Goal: Information Seeking & Learning: Check status

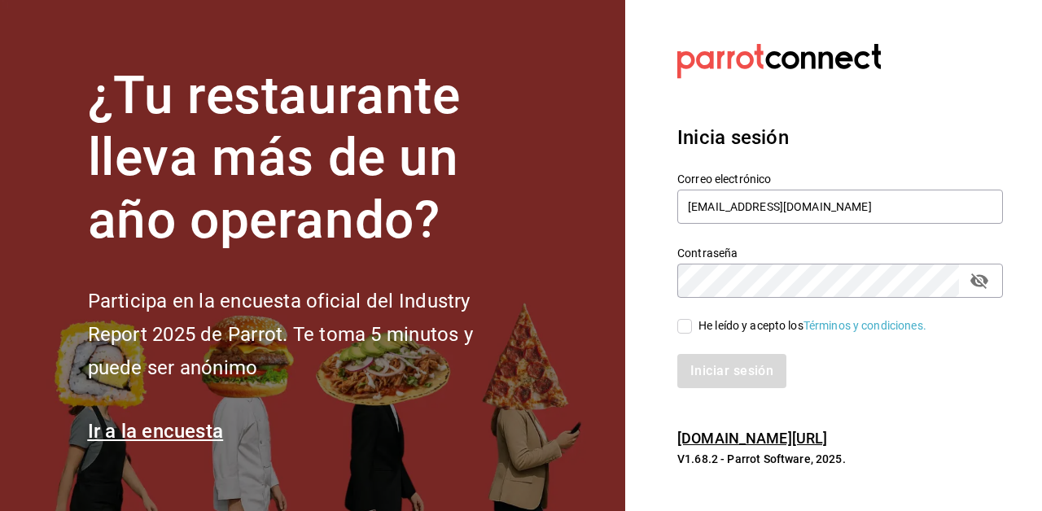
click at [684, 329] on input "He leído y acepto los Términos y condiciones." at bounding box center [684, 326] width 15 height 15
checkbox input "true"
click at [706, 369] on button "Iniciar sesión" at bounding box center [732, 371] width 111 height 34
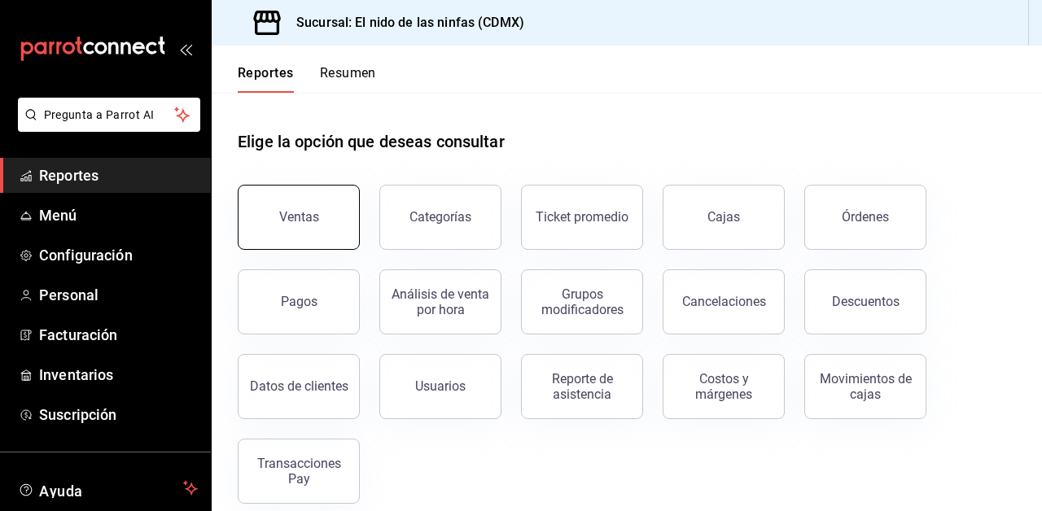
click at [301, 212] on div "Ventas" at bounding box center [299, 216] width 40 height 15
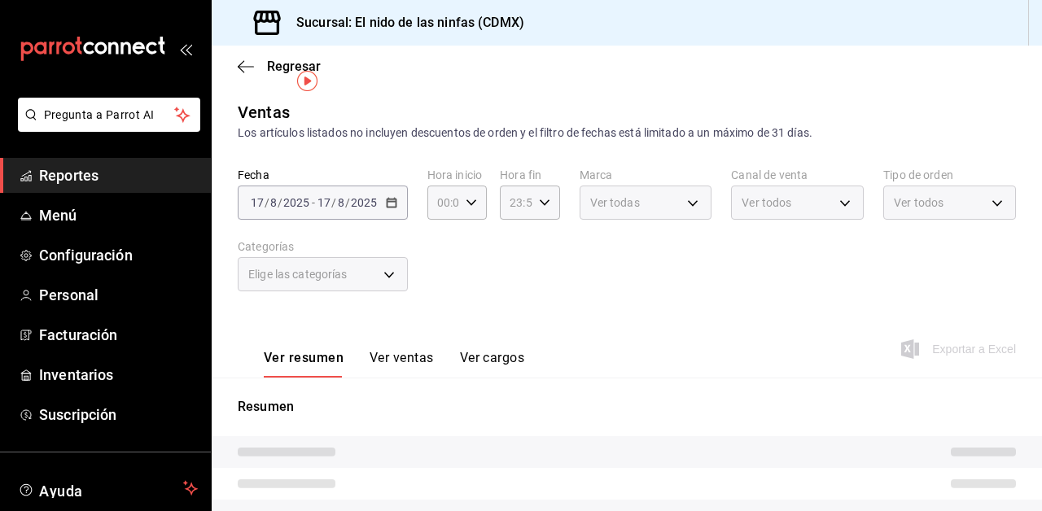
scroll to position [32, 0]
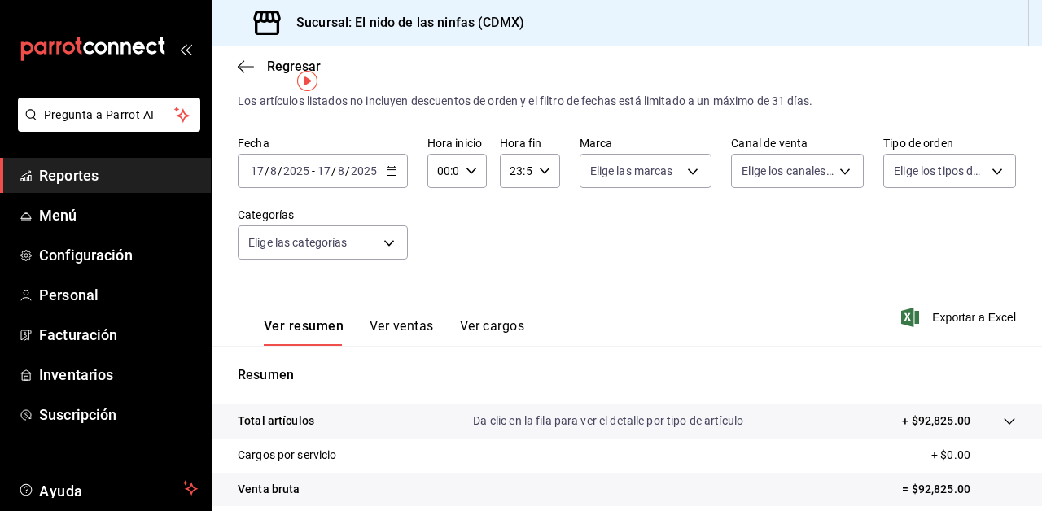
click at [95, 177] on span "Reportes" at bounding box center [118, 175] width 159 height 22
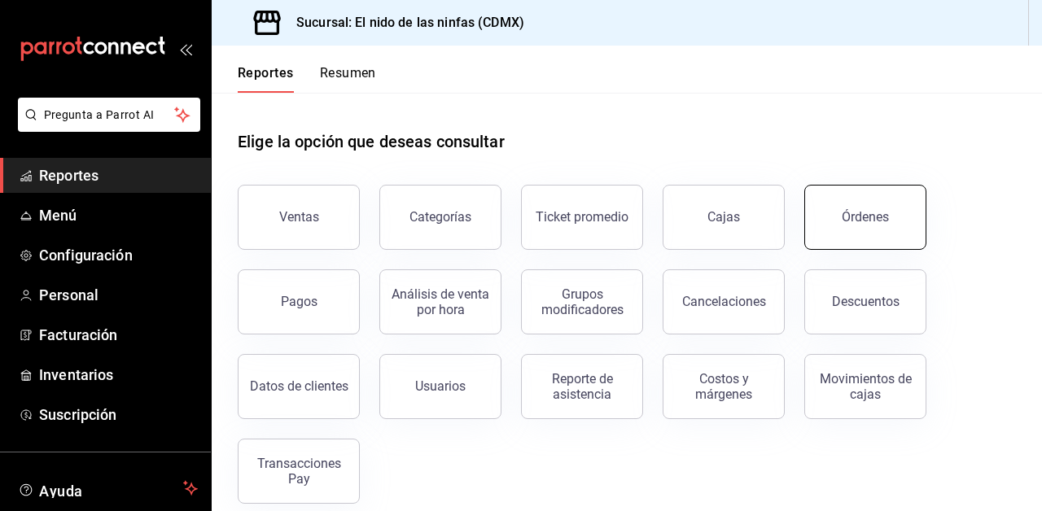
click at [833, 214] on button "Órdenes" at bounding box center [865, 217] width 122 height 65
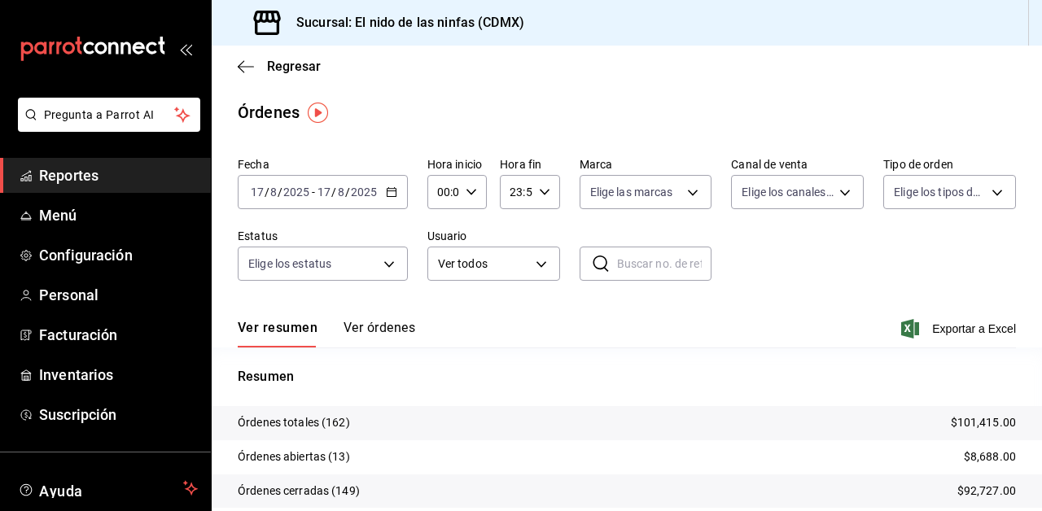
click at [317, 192] on input "17" at bounding box center [324, 192] width 15 height 13
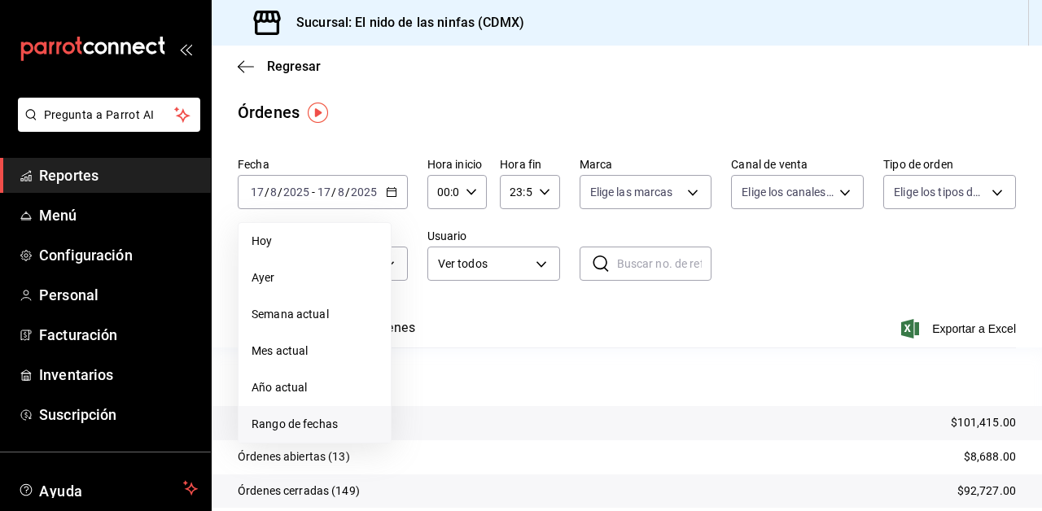
click at [325, 416] on span "Rango de fechas" at bounding box center [314, 424] width 126 height 17
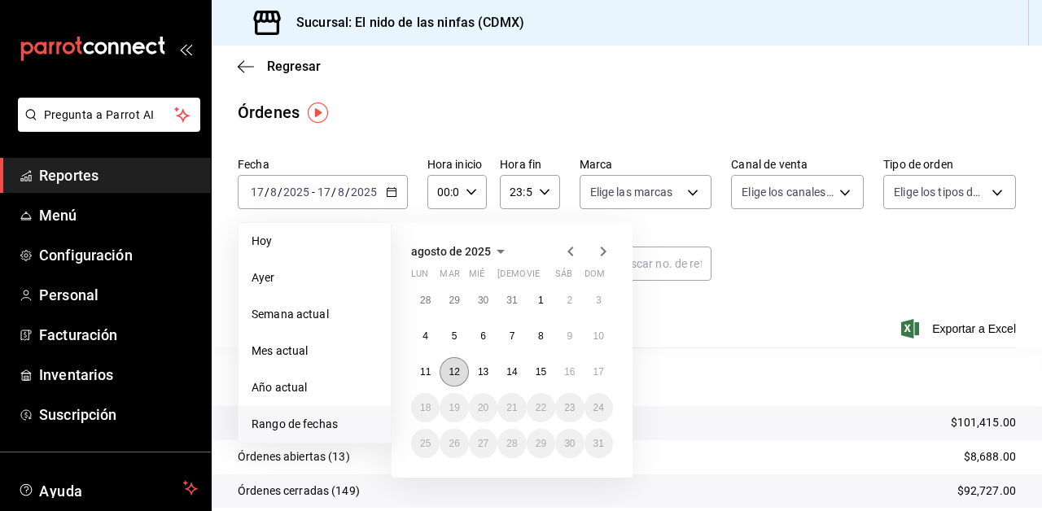
click at [445, 369] on button "12" at bounding box center [453, 371] width 28 height 29
click at [596, 361] on button "17" at bounding box center [598, 371] width 28 height 29
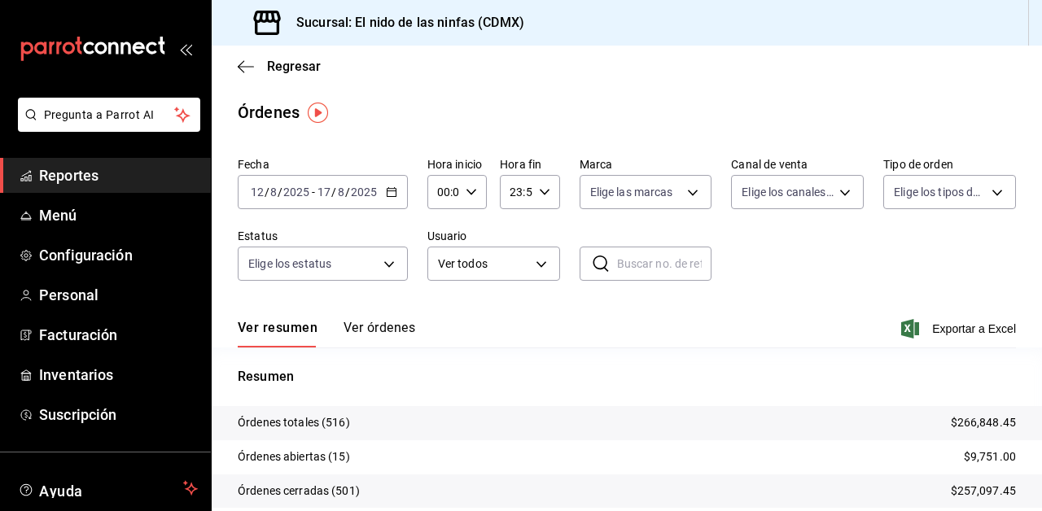
click at [398, 328] on button "Ver órdenes" at bounding box center [379, 334] width 72 height 28
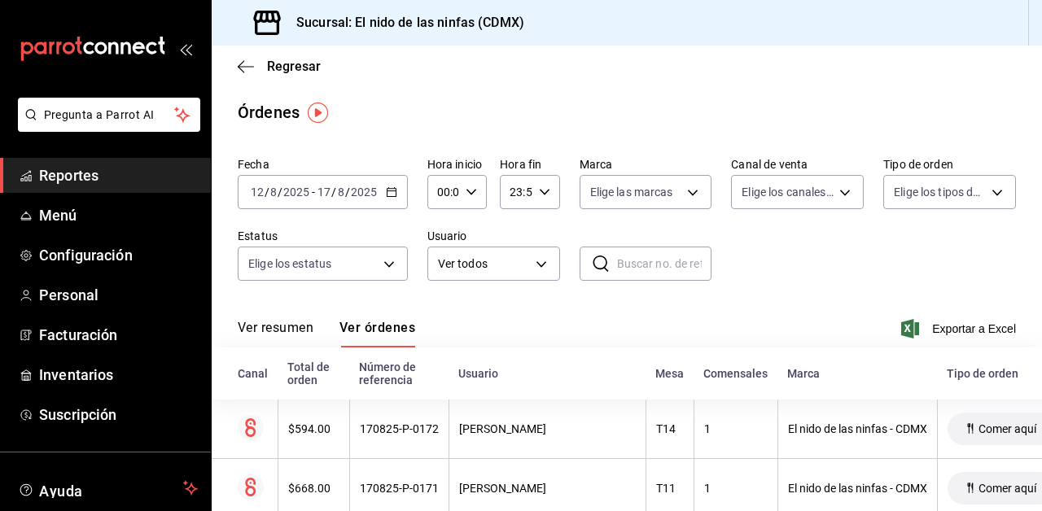
click at [297, 328] on button "Ver resumen" at bounding box center [276, 334] width 76 height 28
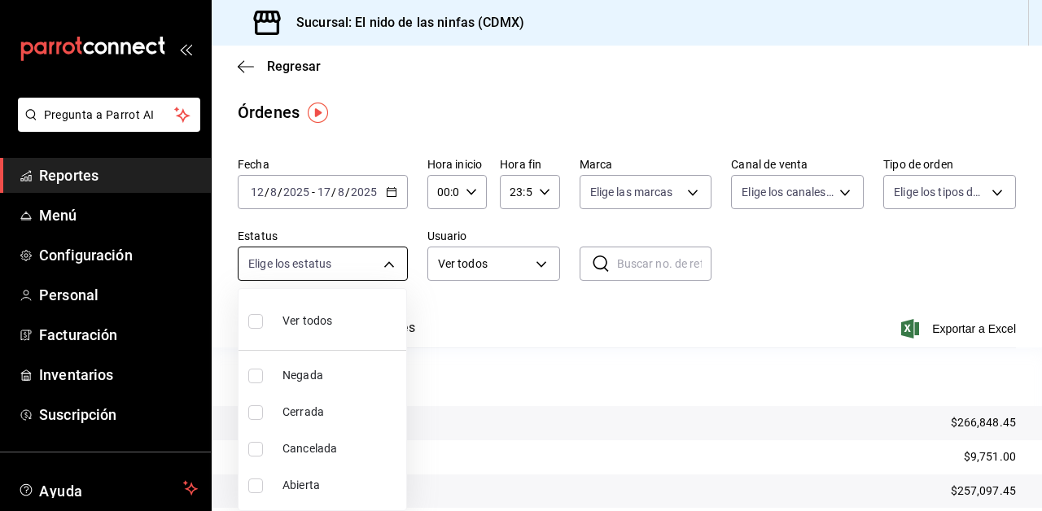
click at [386, 270] on body "Pregunta a Parrot AI Reportes Menú Configuración Personal Facturación Inventari…" at bounding box center [521, 255] width 1042 height 511
click at [644, 265] on div at bounding box center [521, 255] width 1042 height 511
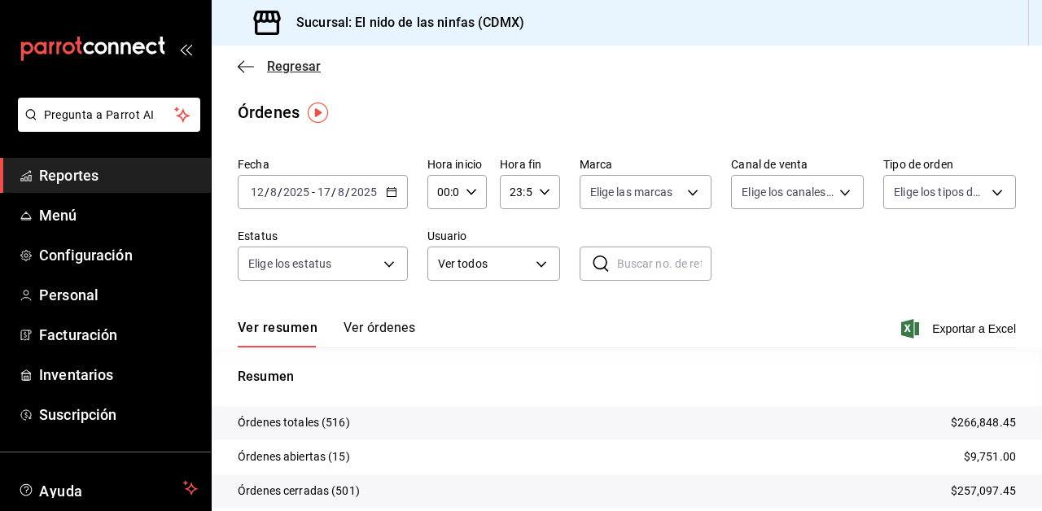
click at [243, 68] on icon "button" at bounding box center [246, 66] width 16 height 15
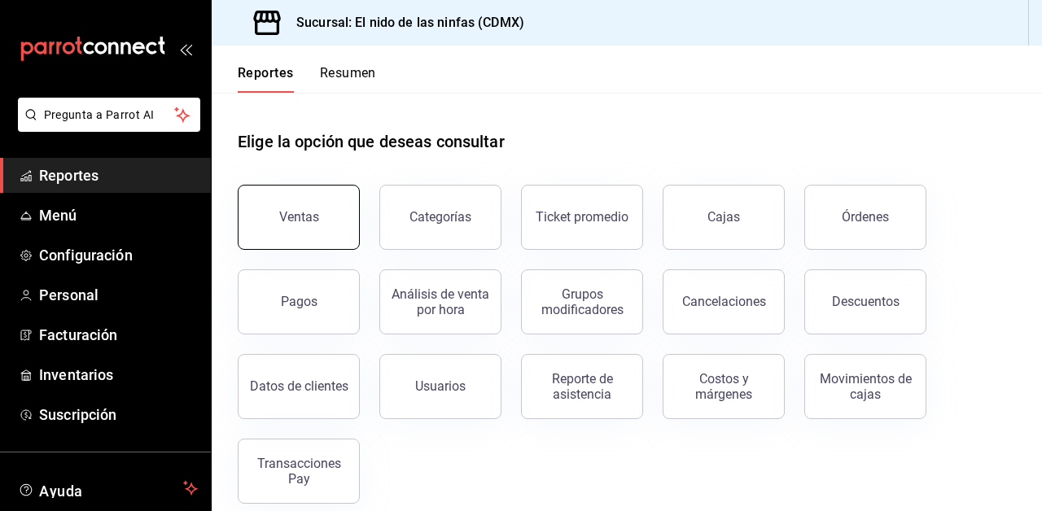
click at [333, 221] on button "Ventas" at bounding box center [299, 217] width 122 height 65
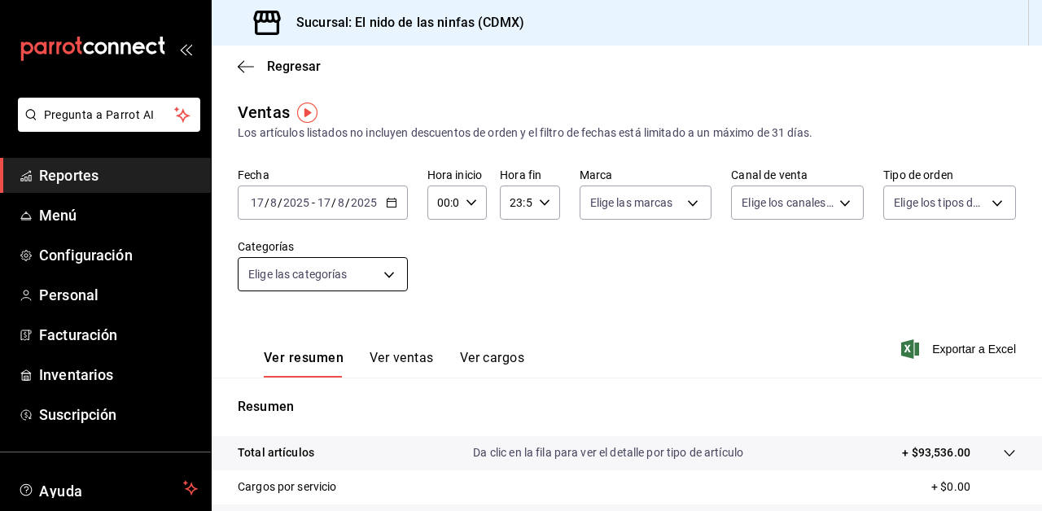
click at [389, 274] on body "Pregunta a Parrot AI Reportes Menú Configuración Personal Facturación Inventari…" at bounding box center [521, 255] width 1042 height 511
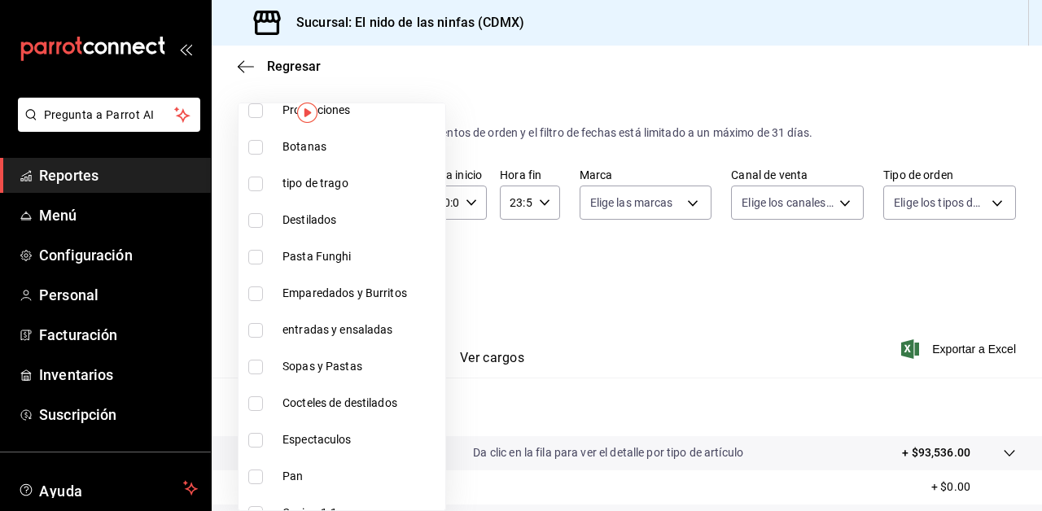
scroll to position [444, 0]
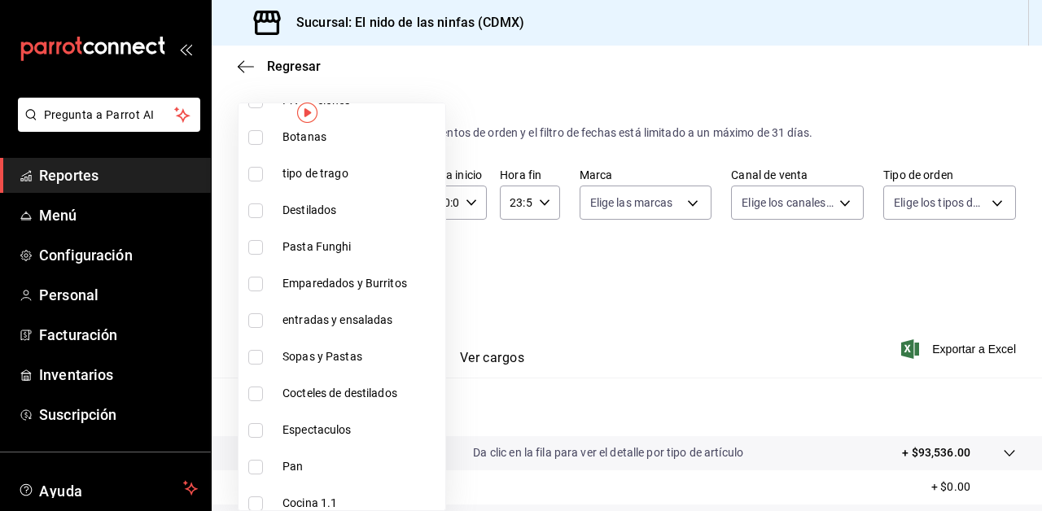
click at [389, 275] on span "Emparedados y Burritos" at bounding box center [360, 283] width 156 height 17
type input "9be94b97-29b6-4999-befc-a53088b654b4"
checkbox input "true"
click at [512, 263] on div at bounding box center [521, 255] width 1042 height 511
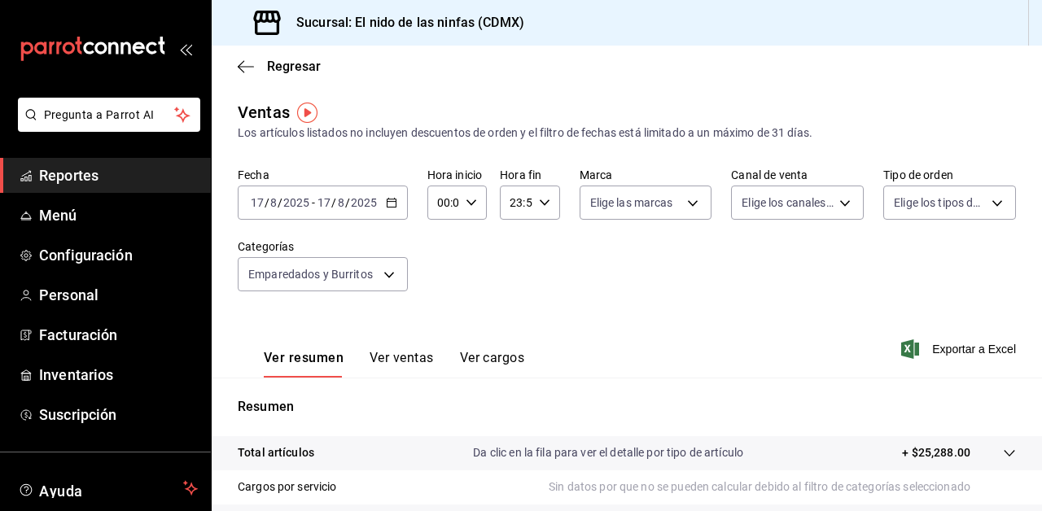
click at [419, 361] on button "Ver ventas" at bounding box center [401, 364] width 64 height 28
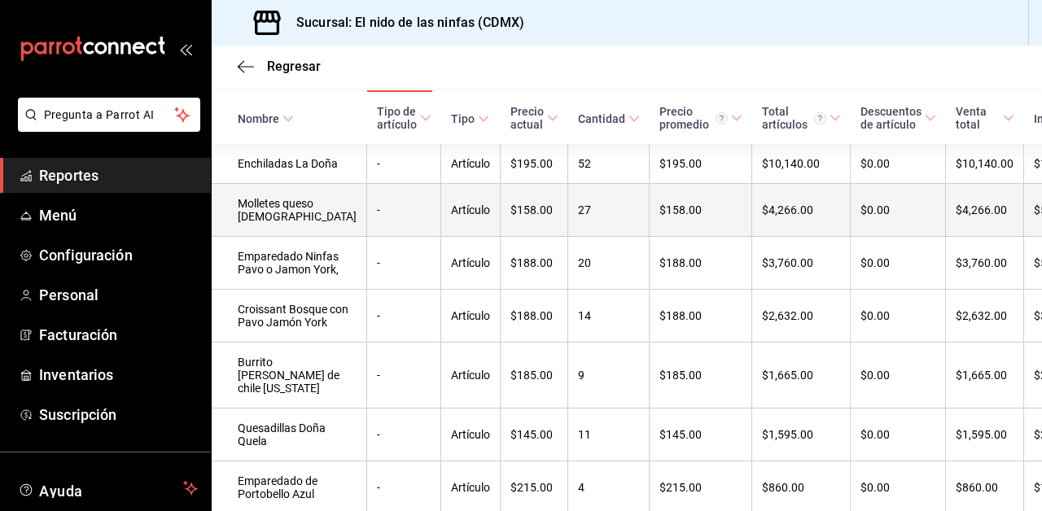
scroll to position [291, 0]
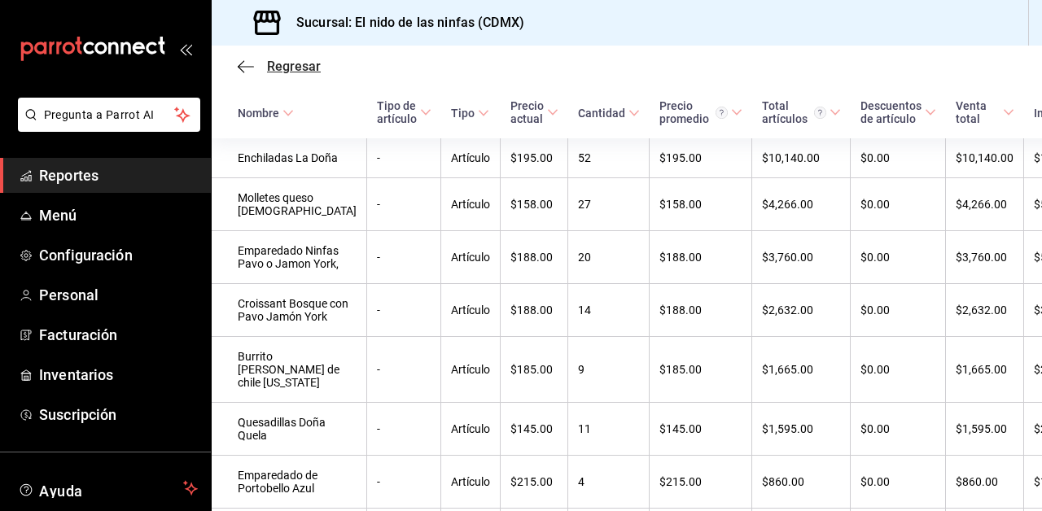
click at [240, 63] on icon "button" at bounding box center [246, 66] width 16 height 15
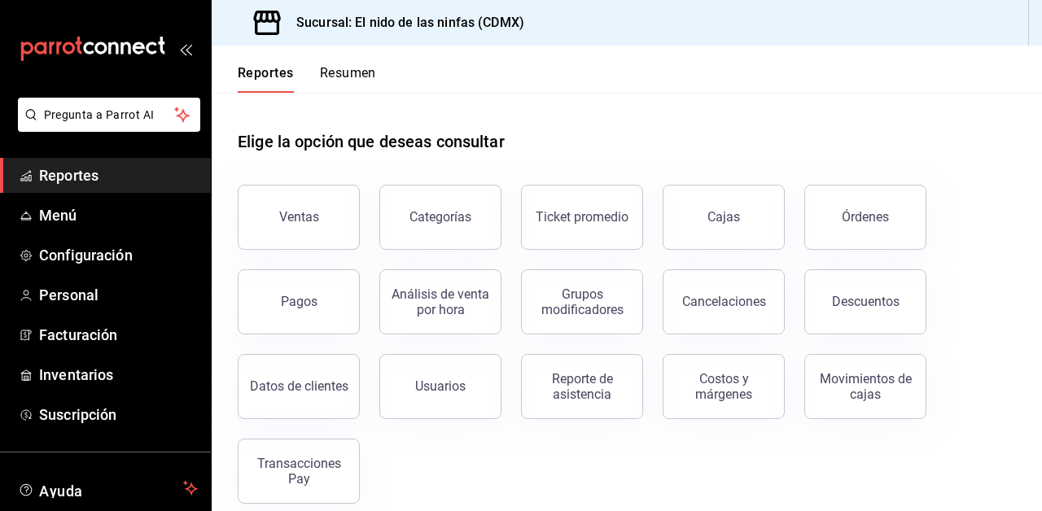
click at [151, 166] on span "Reportes" at bounding box center [118, 175] width 159 height 22
click at [295, 221] on div "Ventas" at bounding box center [299, 216] width 40 height 15
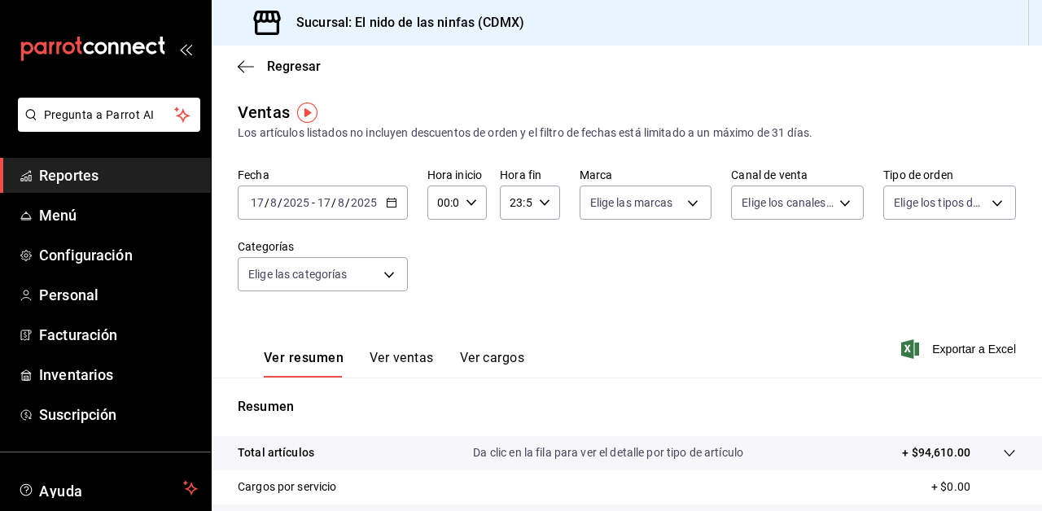
click at [391, 203] on icon "button" at bounding box center [391, 202] width 11 height 11
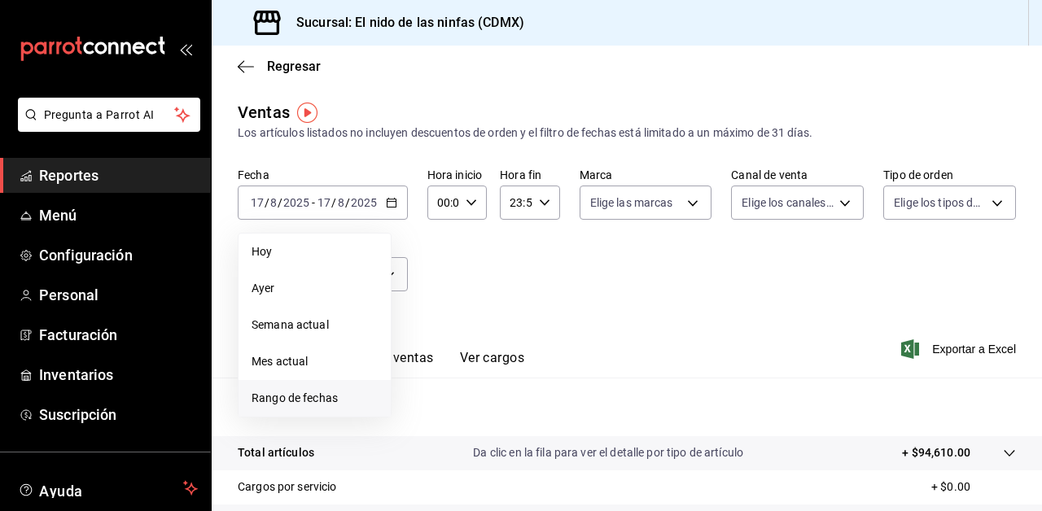
click at [351, 395] on span "Rango de fechas" at bounding box center [314, 398] width 126 height 17
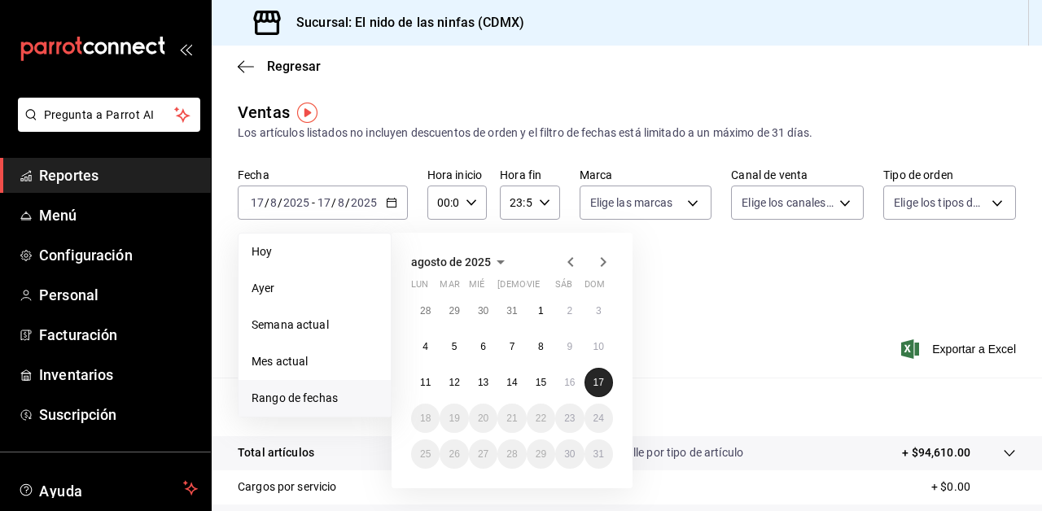
click at [602, 385] on abbr "17" at bounding box center [598, 382] width 11 height 11
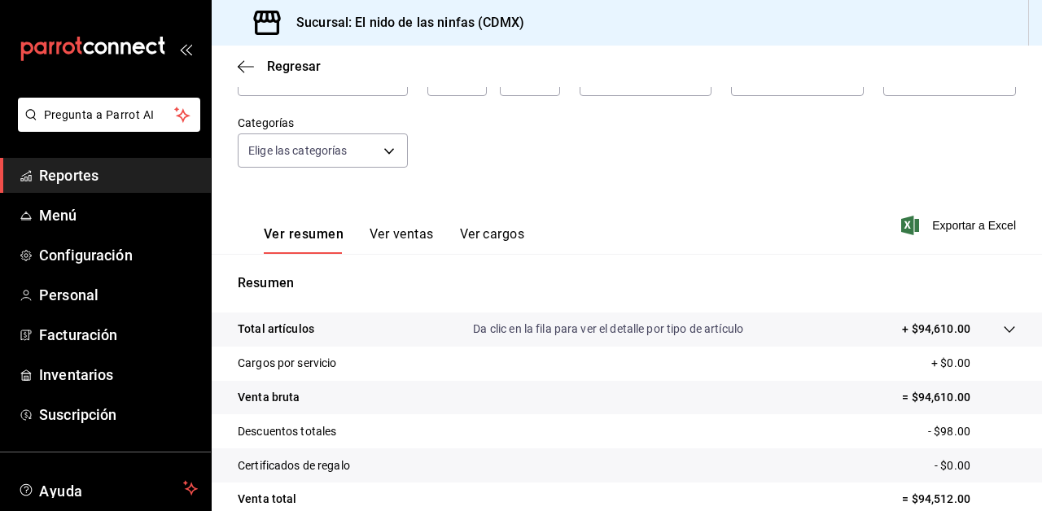
scroll to position [127, 0]
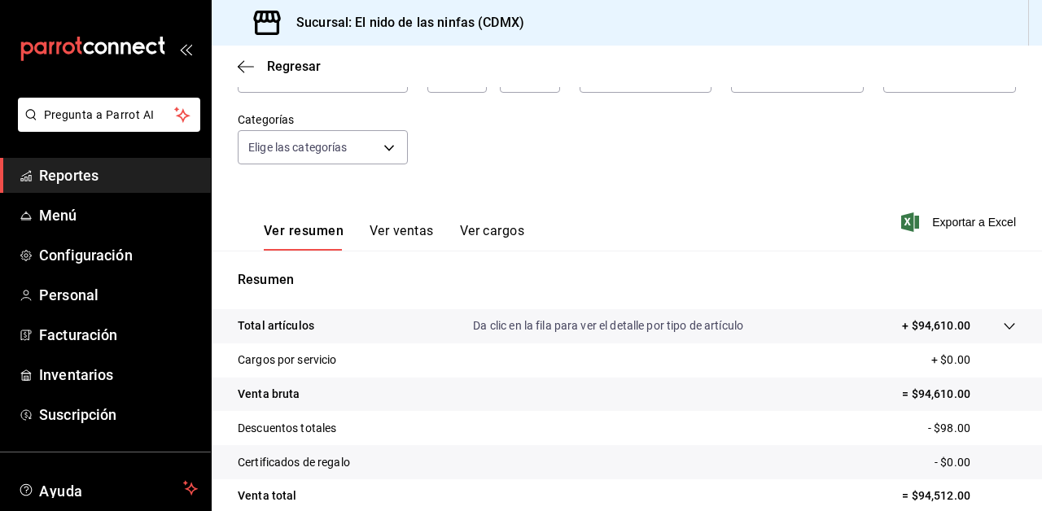
click at [406, 230] on button "Ver ventas" at bounding box center [401, 237] width 64 height 28
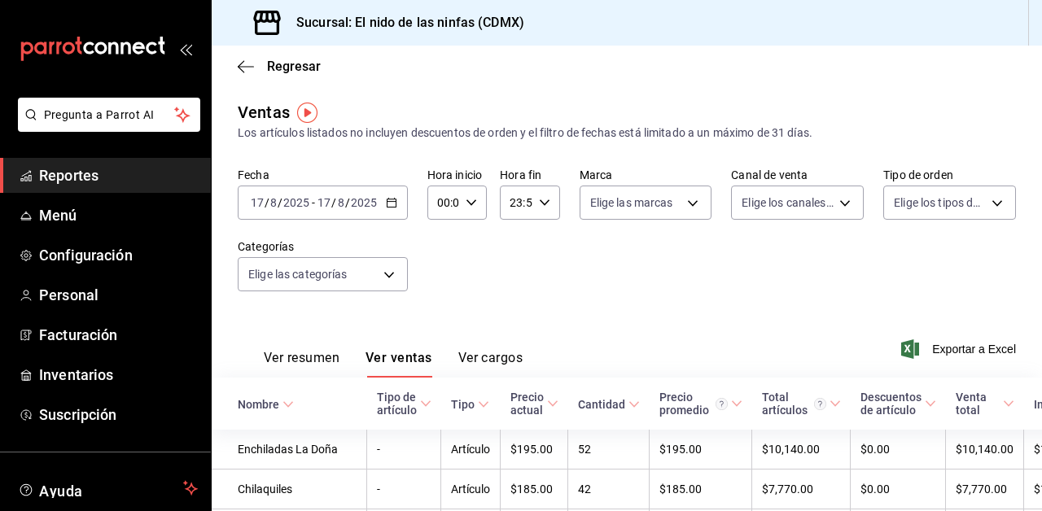
click at [357, 201] on input "2025" at bounding box center [364, 202] width 28 height 13
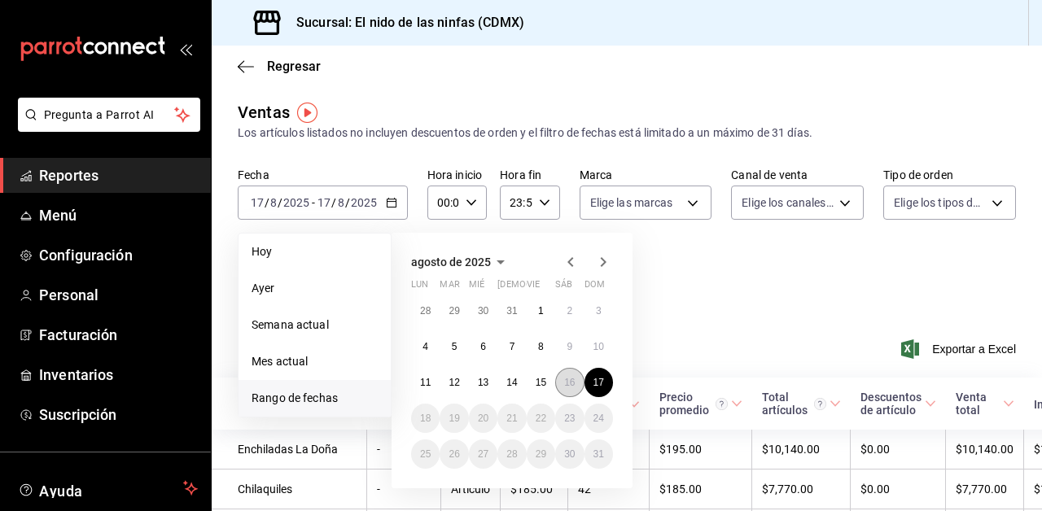
click at [571, 374] on button "16" at bounding box center [569, 382] width 28 height 29
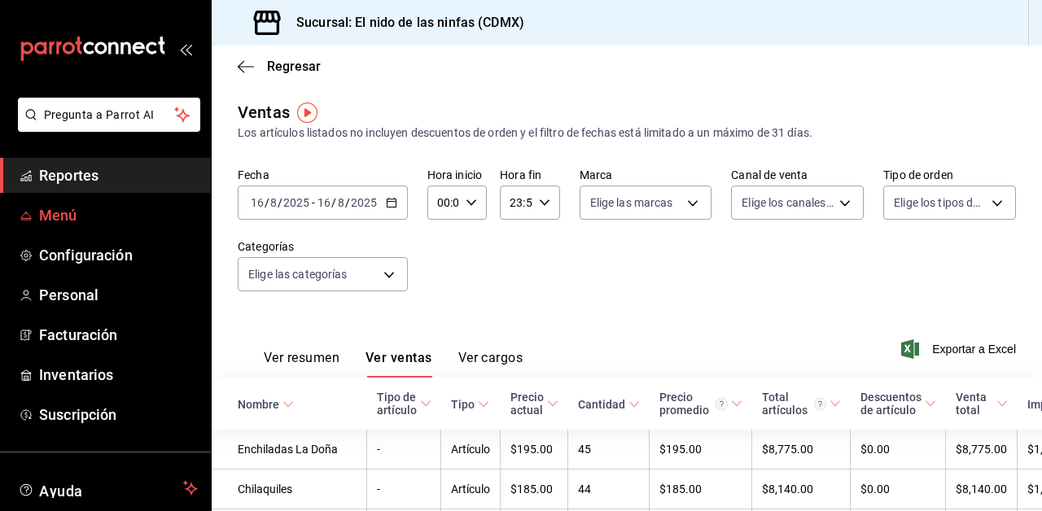
click at [94, 202] on link "Menú" at bounding box center [105, 215] width 211 height 35
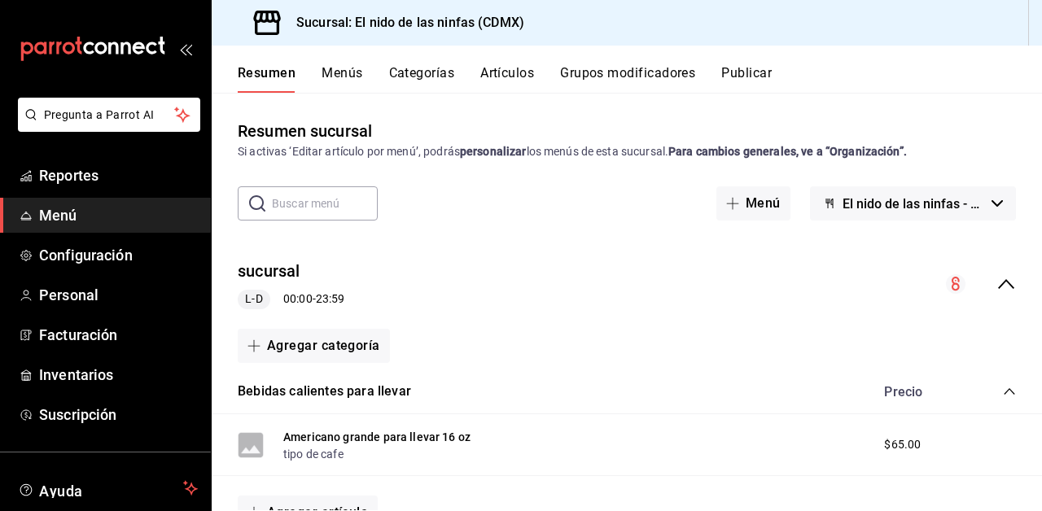
click at [144, 48] on icon "mailbox folders" at bounding box center [138, 48] width 12 height 12
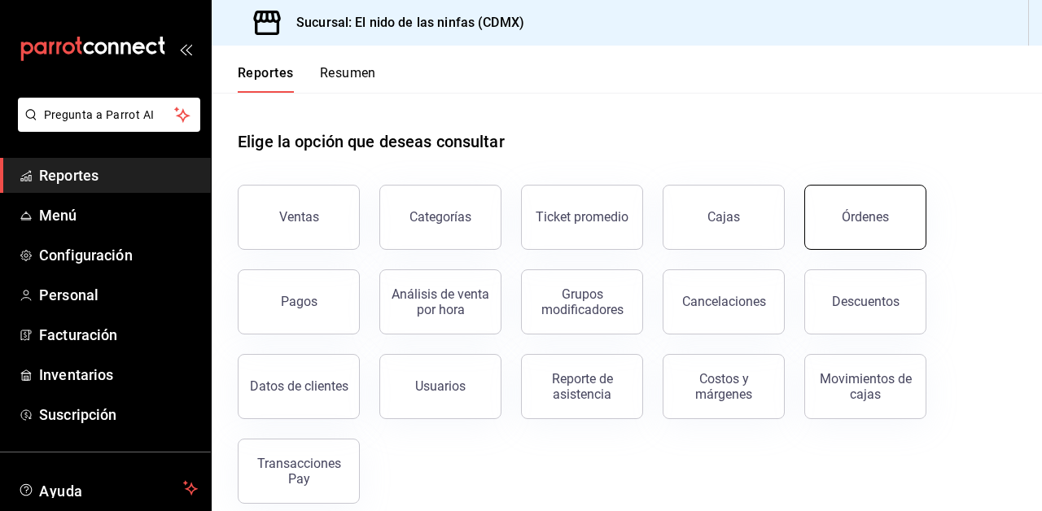
click at [874, 226] on button "Órdenes" at bounding box center [865, 217] width 122 height 65
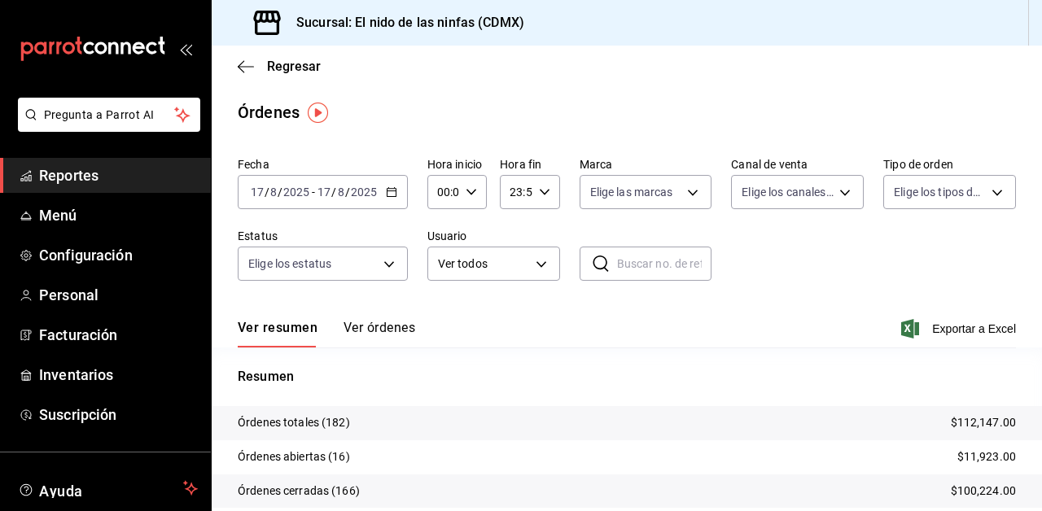
click at [482, 327] on div "Ver resumen Ver órdenes Exportar a Excel" at bounding box center [627, 323] width 778 height 47
click at [388, 189] on icon "button" at bounding box center [391, 191] width 11 height 11
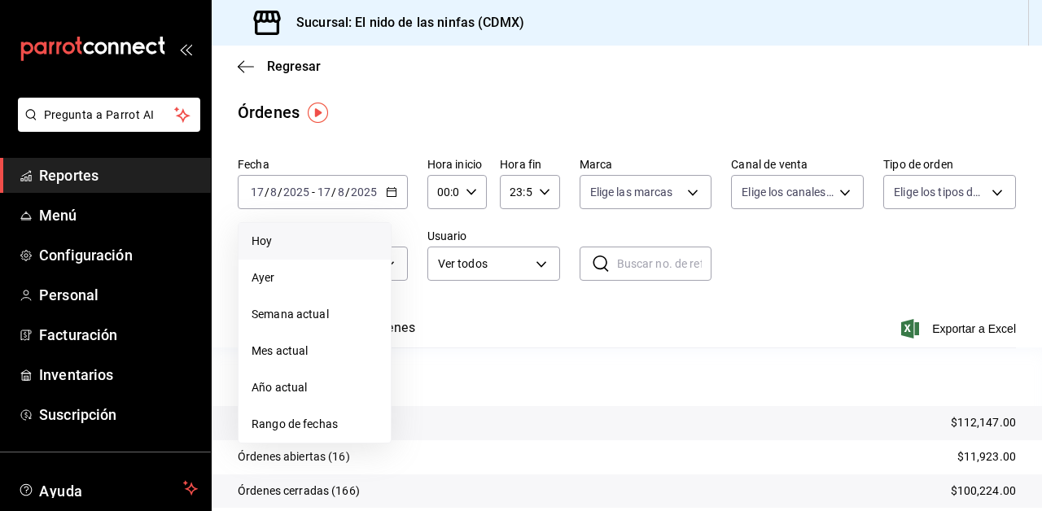
click at [309, 245] on span "Hoy" at bounding box center [314, 241] width 126 height 17
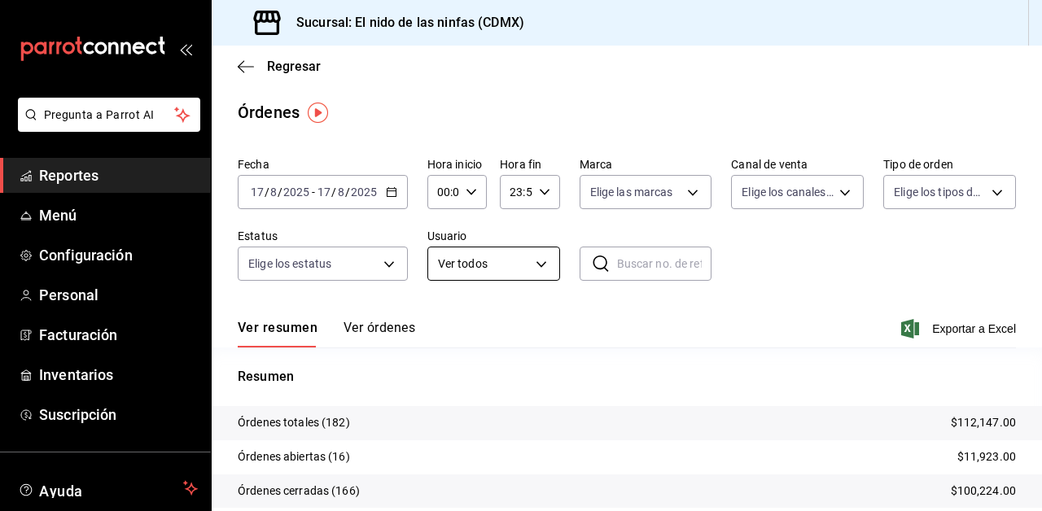
click at [506, 260] on body "Pregunta a Parrot AI Reportes Menú Configuración Personal Facturación Inventari…" at bounding box center [521, 255] width 1042 height 511
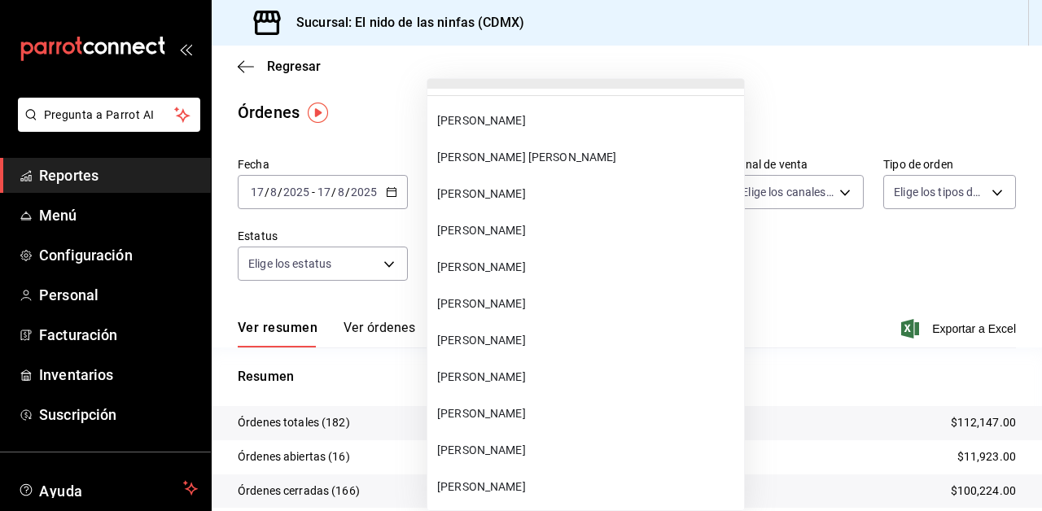
scroll to position [42, 0]
click at [521, 127] on span "[PERSON_NAME]" at bounding box center [587, 119] width 300 height 17
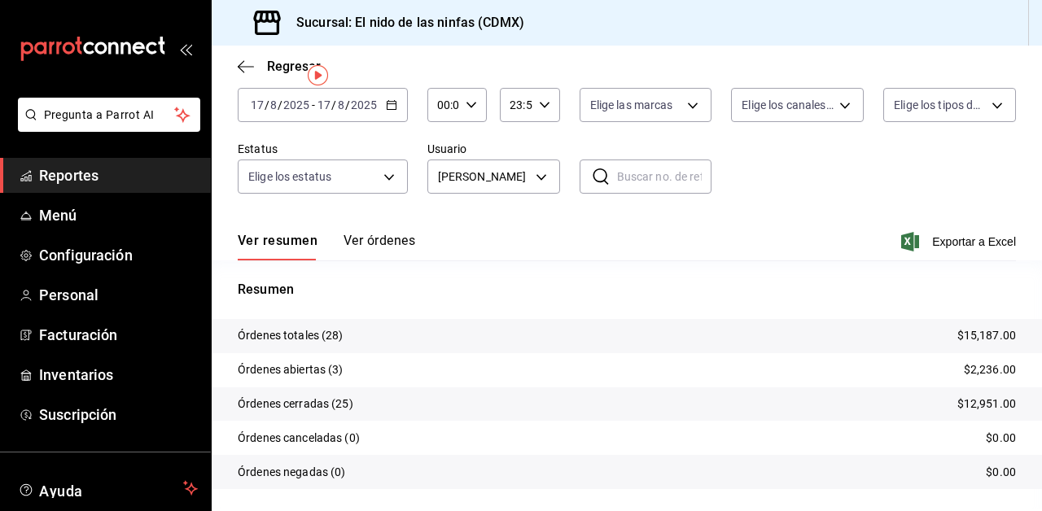
scroll to position [128, 0]
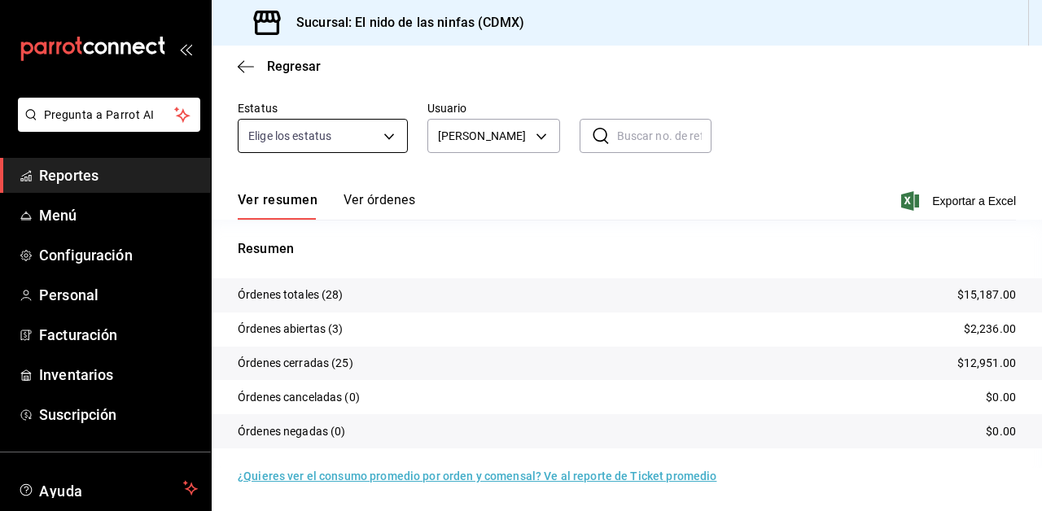
click at [395, 135] on body "Pregunta a Parrot AI Reportes Menú Configuración Personal Facturación Inventari…" at bounding box center [521, 255] width 1042 height 511
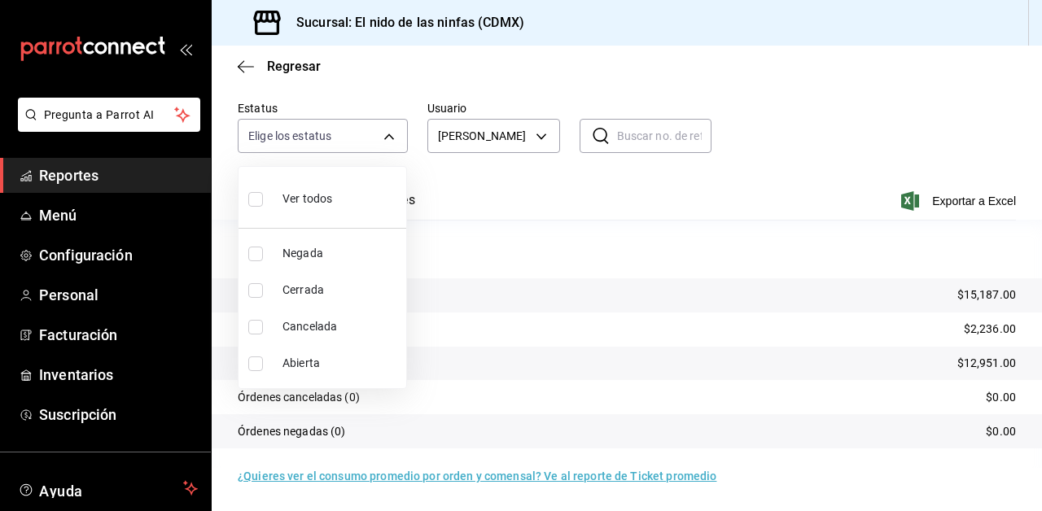
click at [503, 185] on div at bounding box center [521, 255] width 1042 height 511
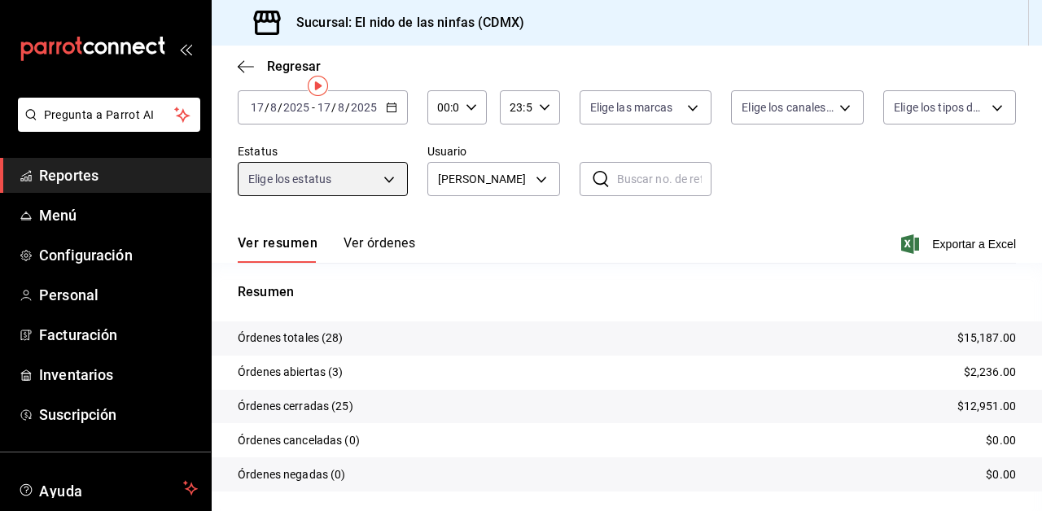
scroll to position [0, 0]
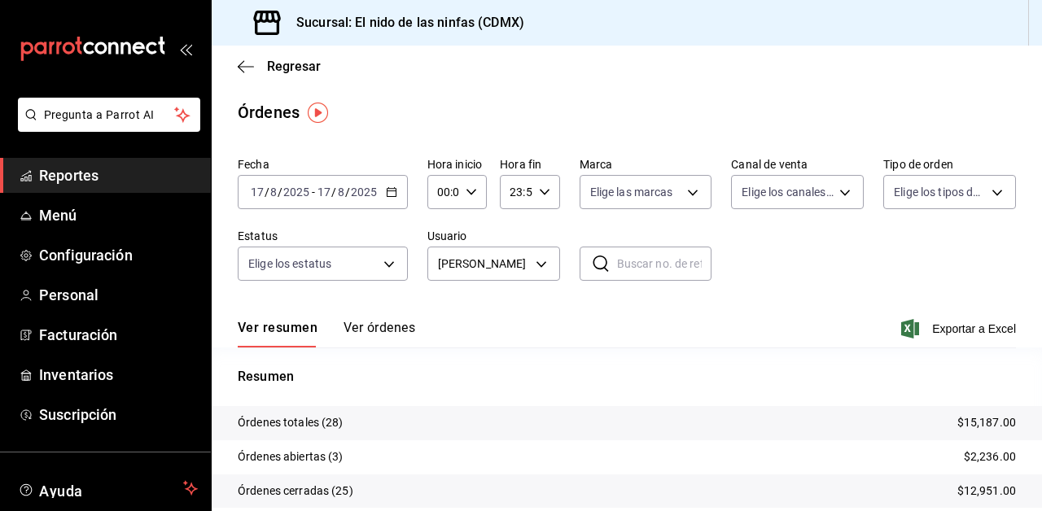
click at [392, 190] on icon "button" at bounding box center [391, 191] width 11 height 11
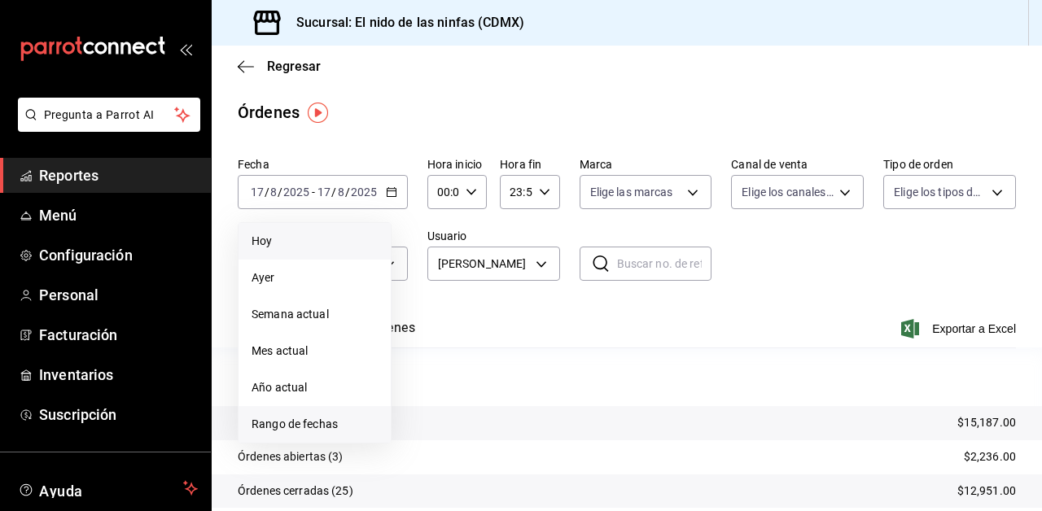
click at [301, 435] on li "Rango de fechas" at bounding box center [314, 424] width 152 height 37
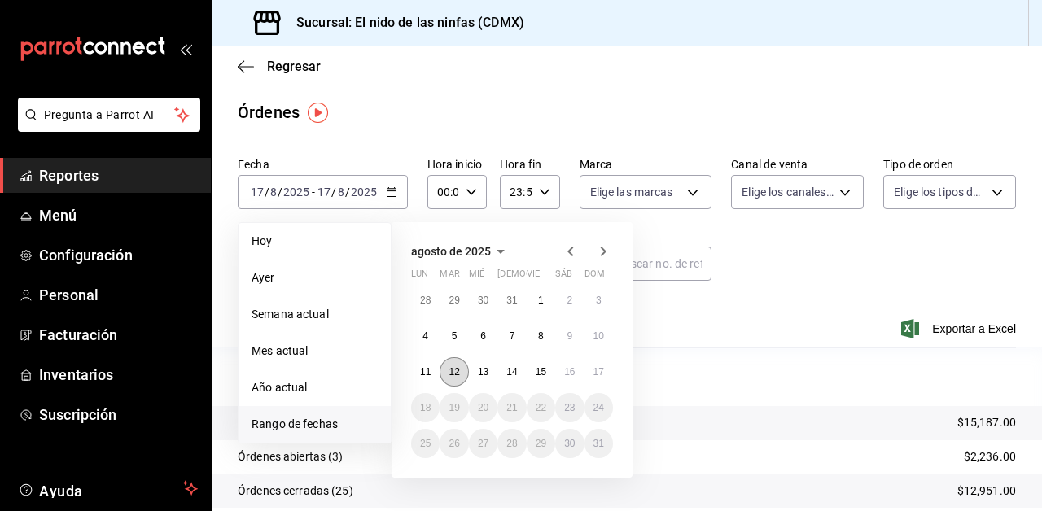
click at [460, 377] on button "12" at bounding box center [453, 371] width 28 height 29
click at [587, 374] on button "17" at bounding box center [598, 371] width 28 height 29
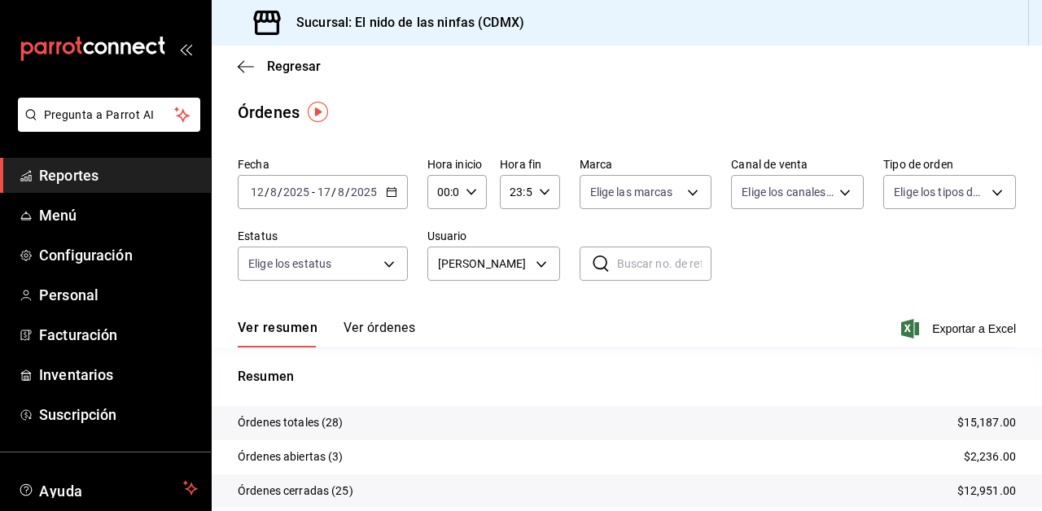
scroll to position [42, 0]
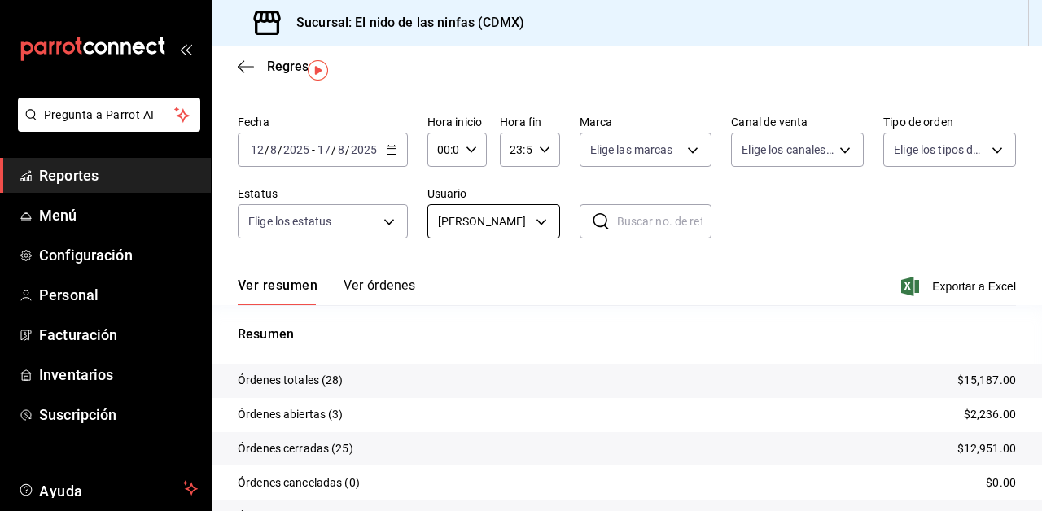
click at [542, 221] on body "Pregunta a Parrot AI Reportes Menú Configuración Personal Facturación Inventari…" at bounding box center [521, 255] width 1042 height 511
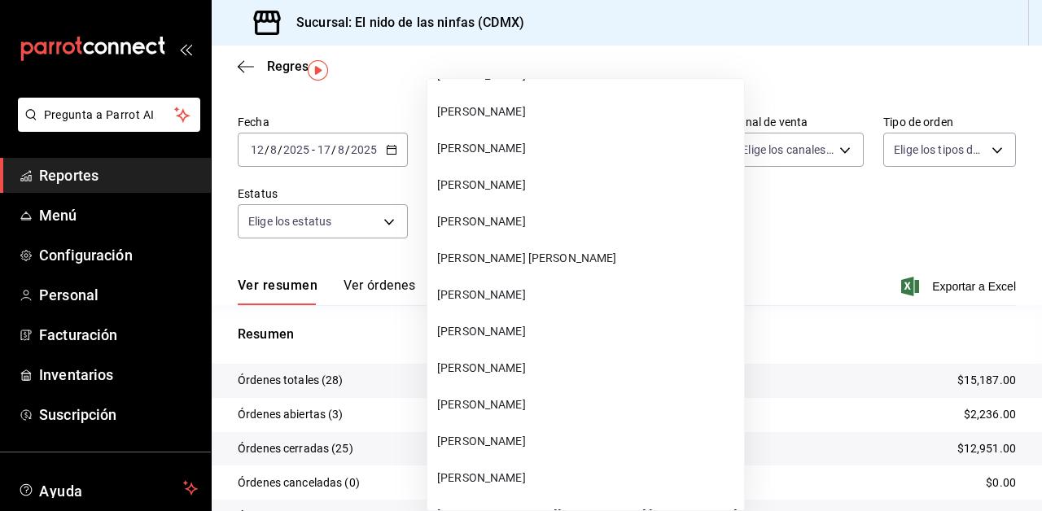
scroll to position [382, 0]
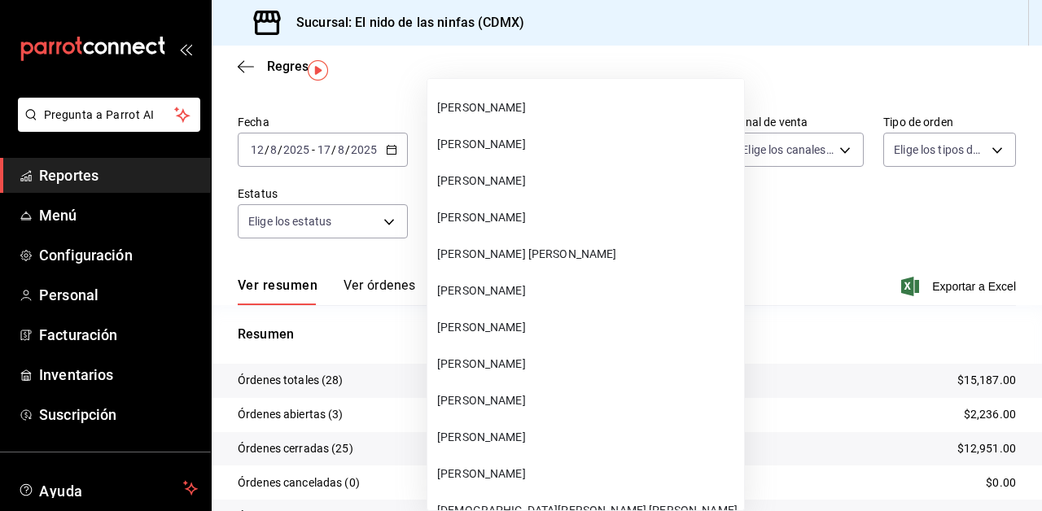
click at [500, 209] on span "[PERSON_NAME]" at bounding box center [587, 217] width 300 height 17
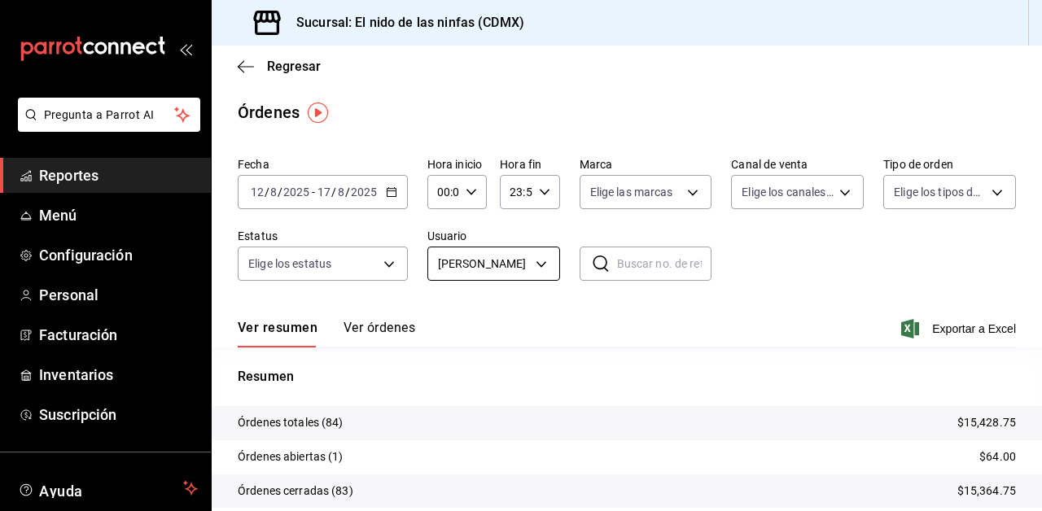
click at [522, 264] on body "Pregunta a Parrot AI Reportes Menú Configuración Personal Facturación Inventari…" at bounding box center [521, 255] width 1042 height 511
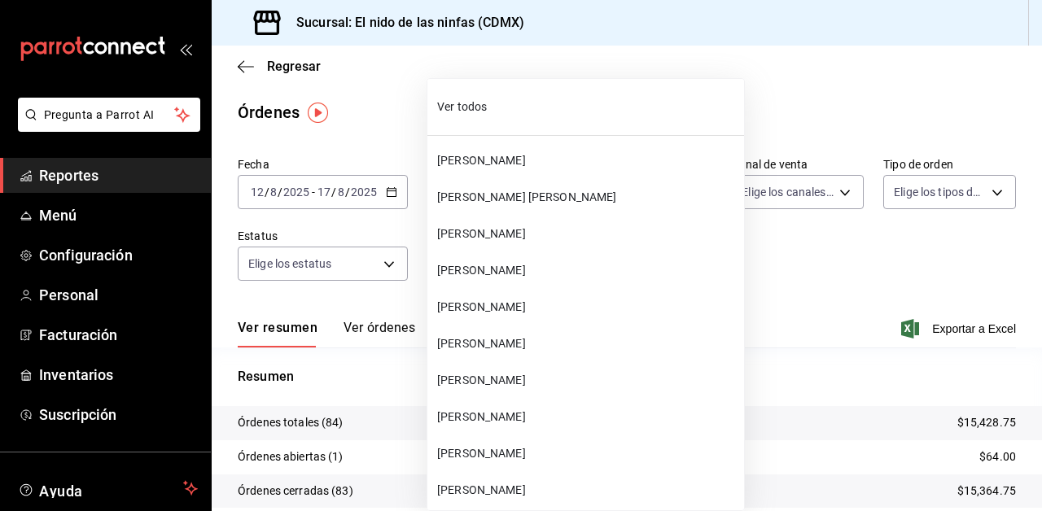
scroll to position [305, 0]
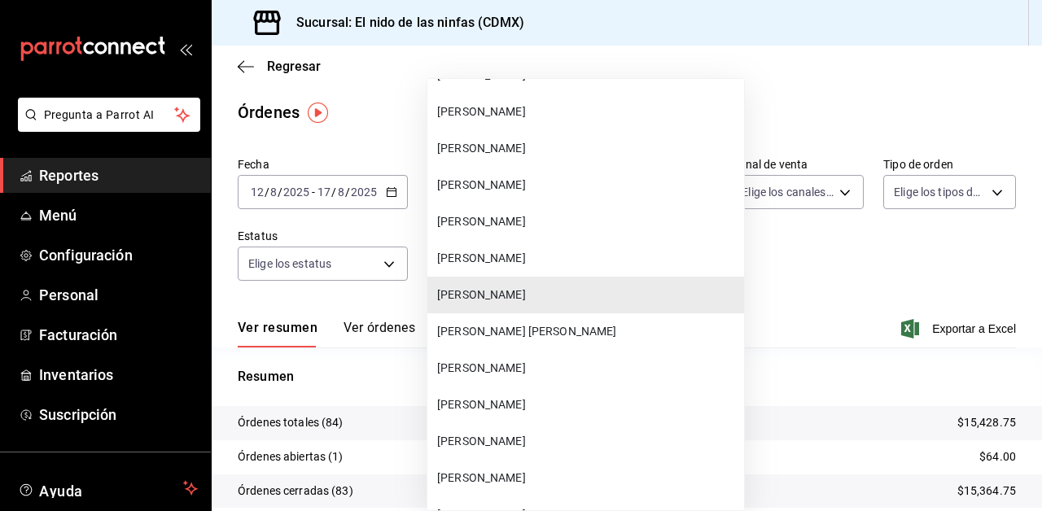
click at [492, 454] on li "[PERSON_NAME]" at bounding box center [585, 441] width 317 height 37
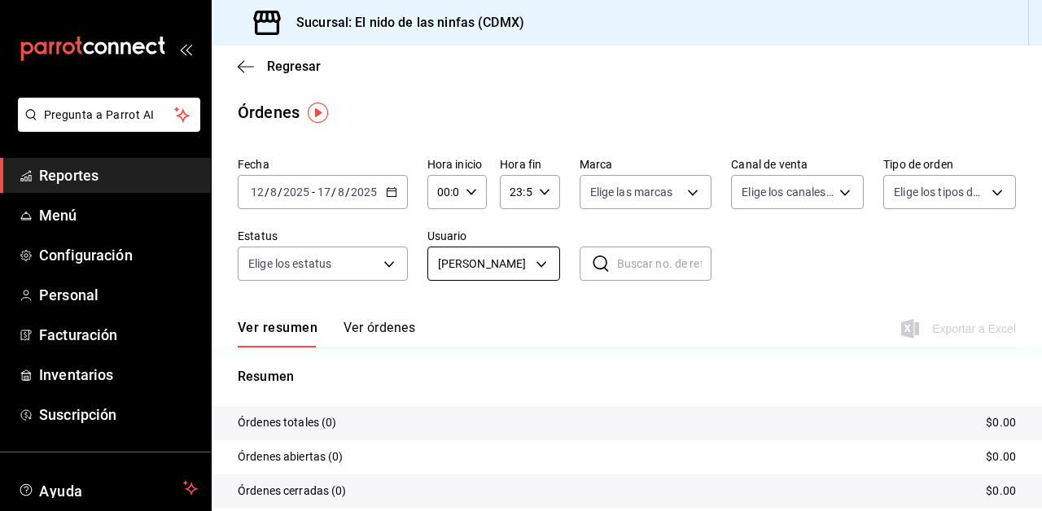
click at [546, 261] on body "Pregunta a Parrot AI Reportes Menú Configuración Personal Facturación Inventari…" at bounding box center [521, 255] width 1042 height 511
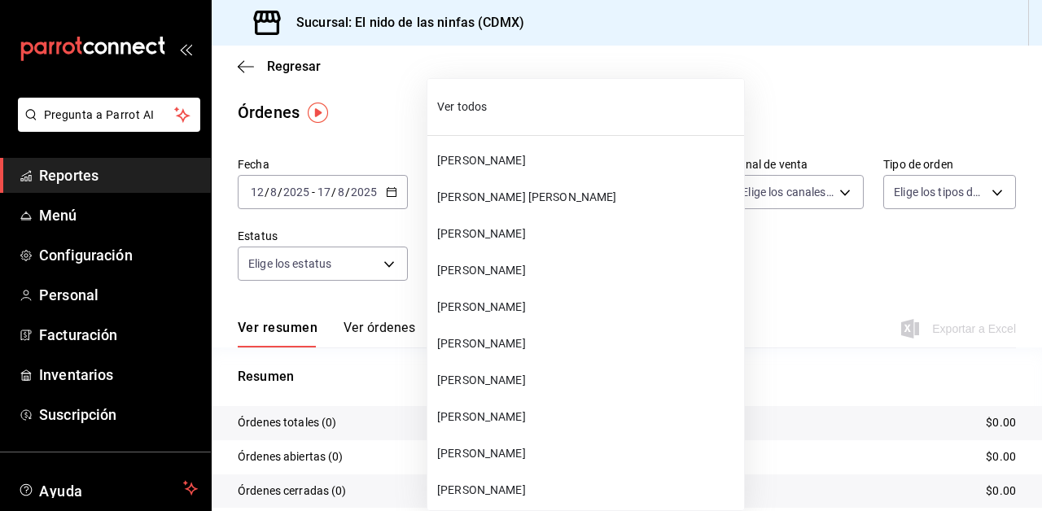
scroll to position [452, 0]
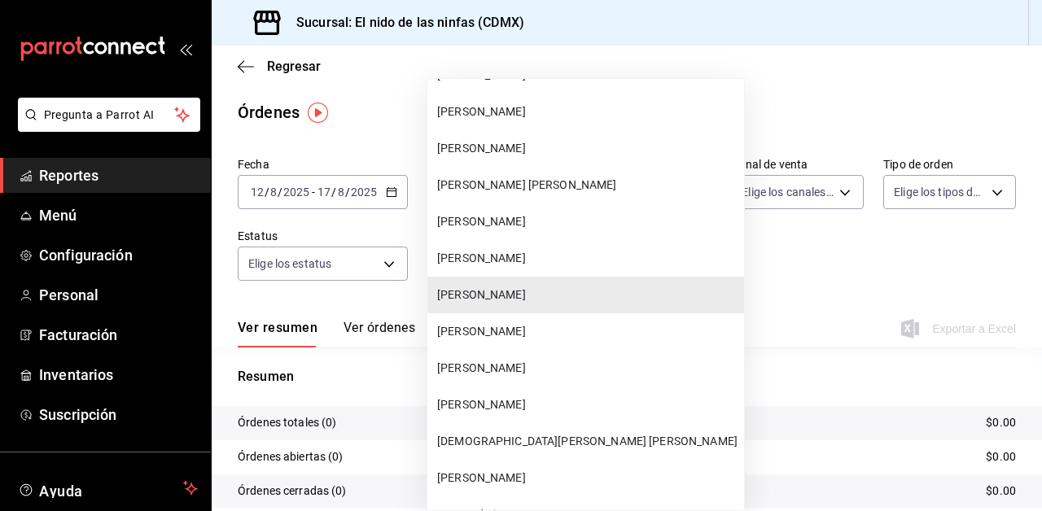
click at [494, 213] on span "[PERSON_NAME]" at bounding box center [587, 221] width 300 height 17
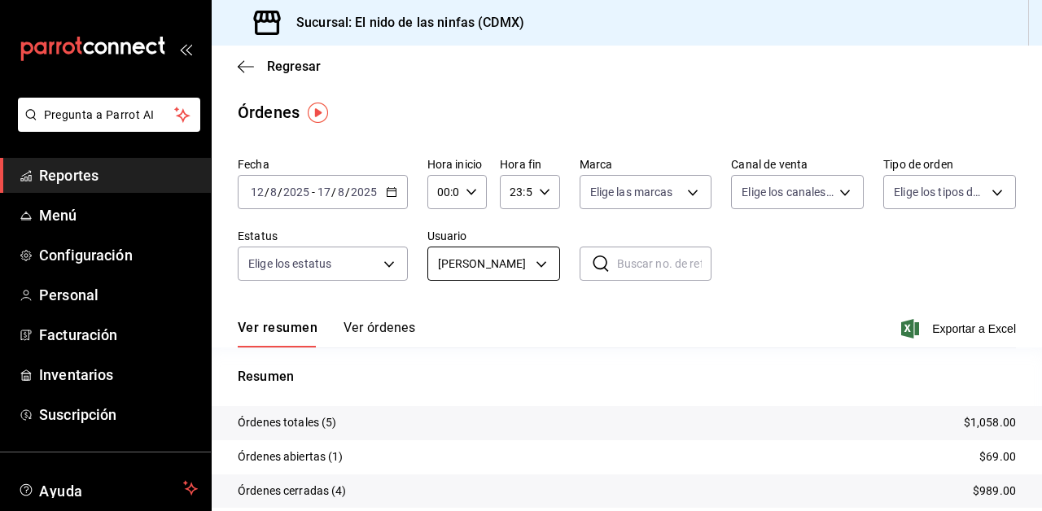
click at [526, 255] on body "Pregunta a Parrot AI Reportes Menú Configuración Personal Facturación Inventari…" at bounding box center [521, 255] width 1042 height 511
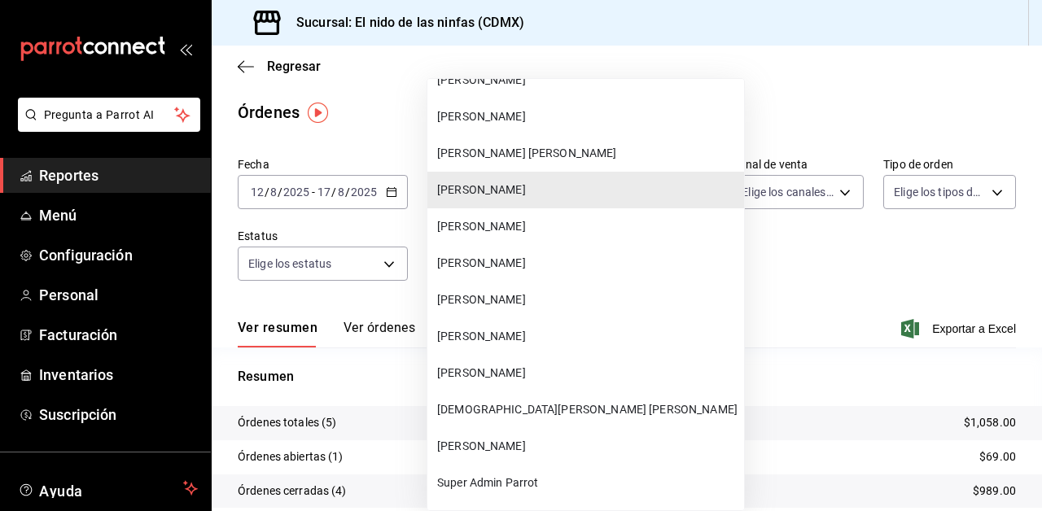
scroll to position [487, 0]
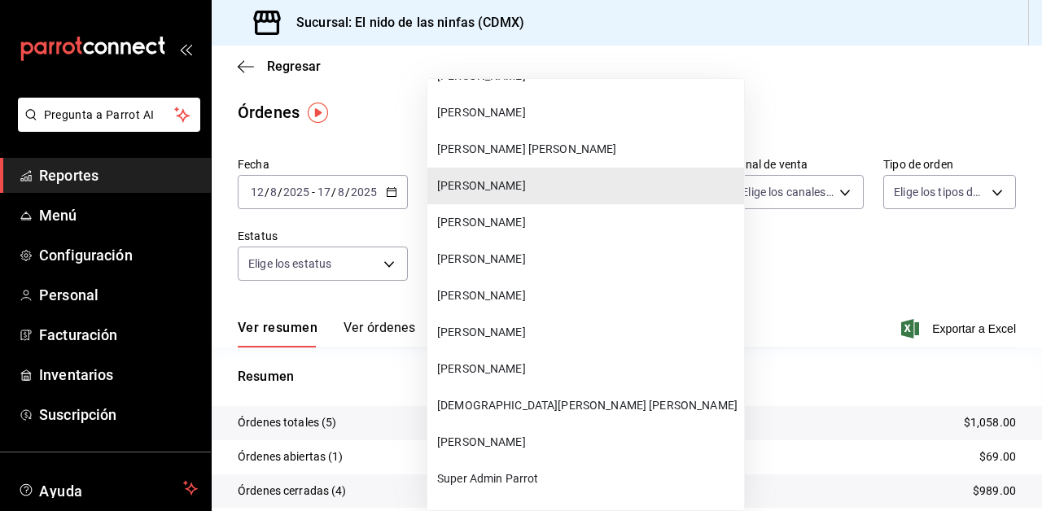
click at [498, 292] on span "[PERSON_NAME]" at bounding box center [587, 295] width 300 height 17
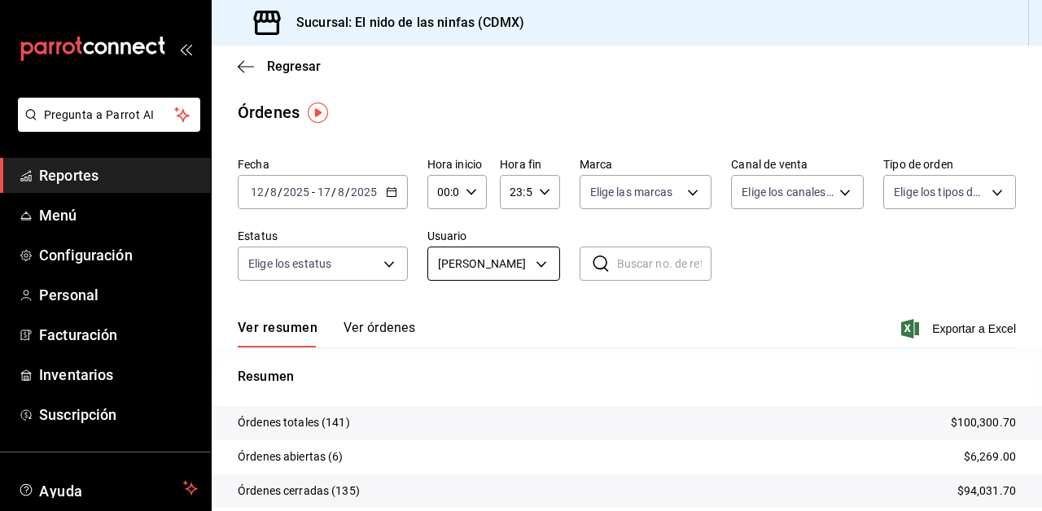
click at [524, 251] on body "Pregunta a Parrot AI Reportes Menú Configuración Personal Facturación Inventari…" at bounding box center [521, 255] width 1042 height 511
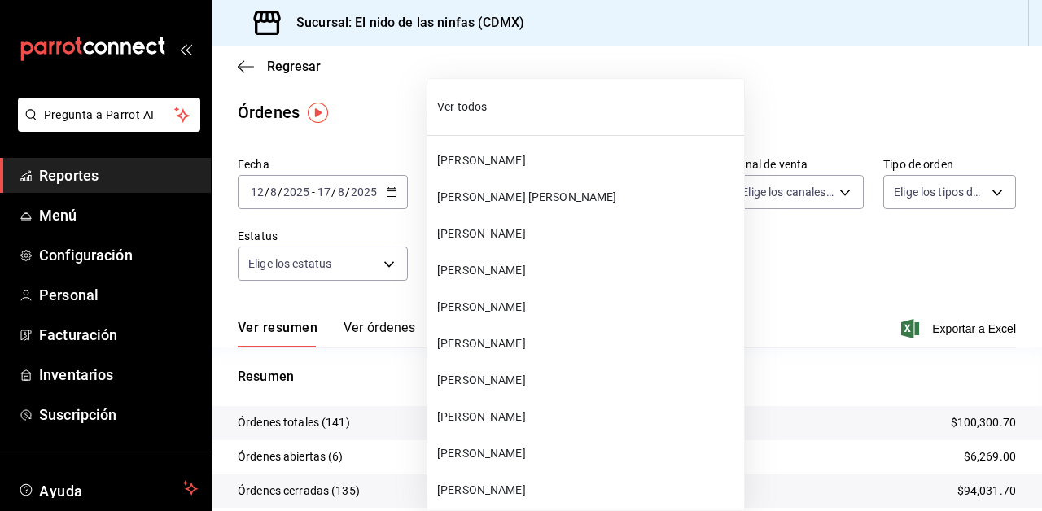
scroll to position [488, 0]
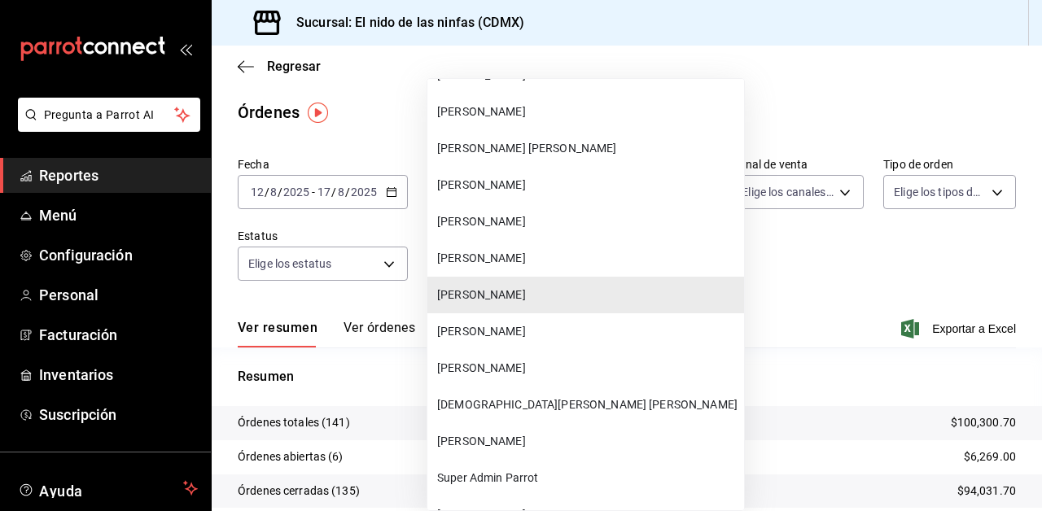
click at [500, 379] on li "[PERSON_NAME]" at bounding box center [585, 368] width 317 height 37
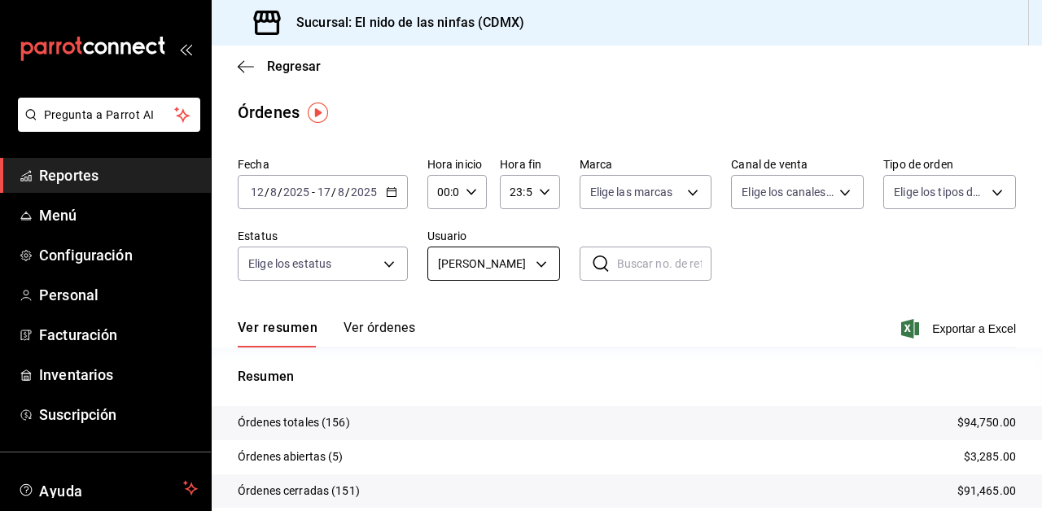
click at [544, 269] on body "Pregunta a Parrot AI Reportes Menú Configuración Personal Facturación Inventari…" at bounding box center [521, 255] width 1042 height 511
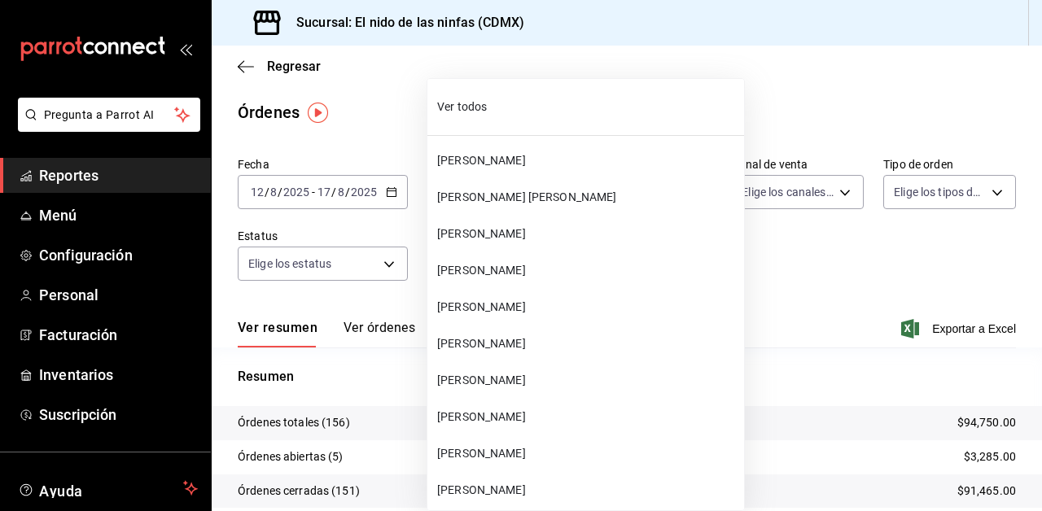
scroll to position [562, 0]
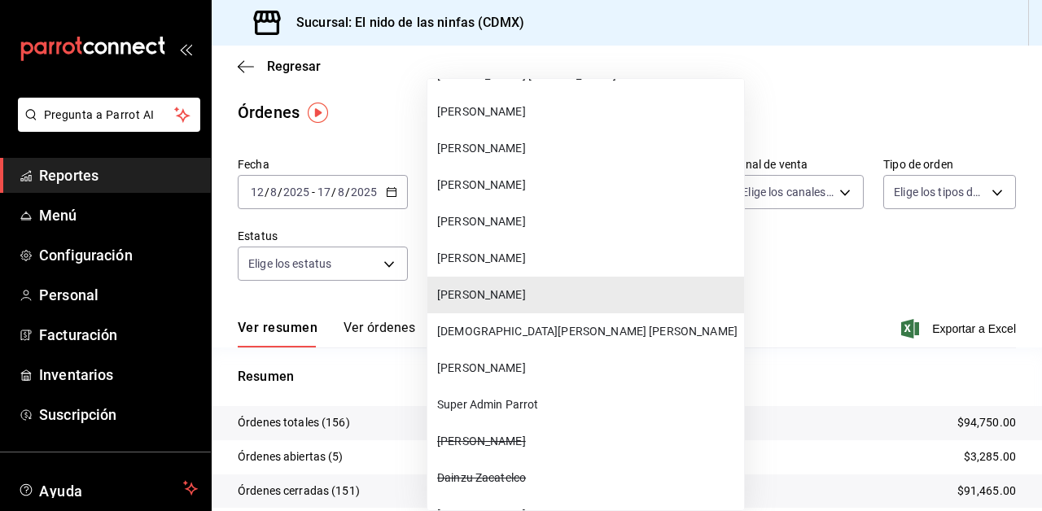
click at [744, 341] on div at bounding box center [521, 255] width 1042 height 511
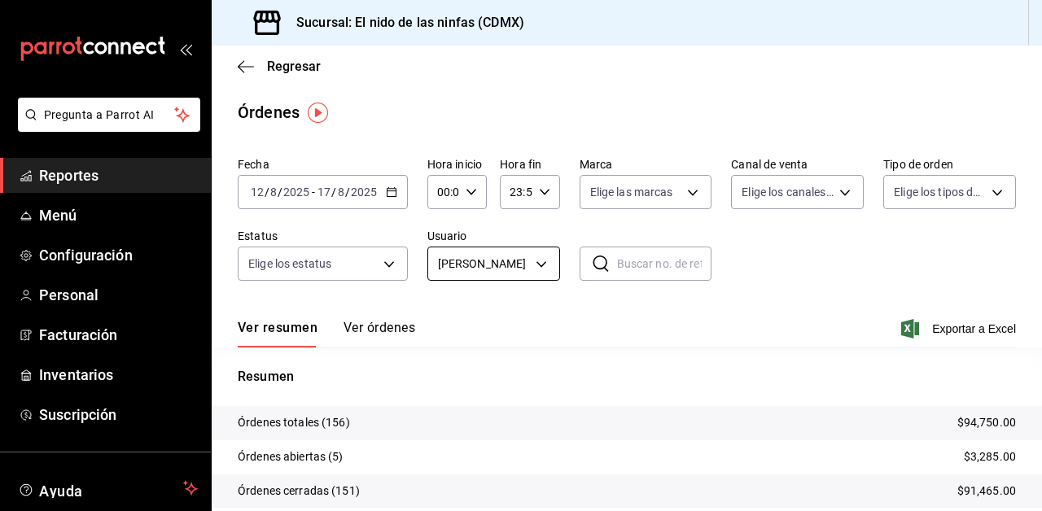
click at [523, 268] on body "Pregunta a Parrot AI Reportes Menú Configuración Personal Facturación Inventari…" at bounding box center [521, 255] width 1042 height 511
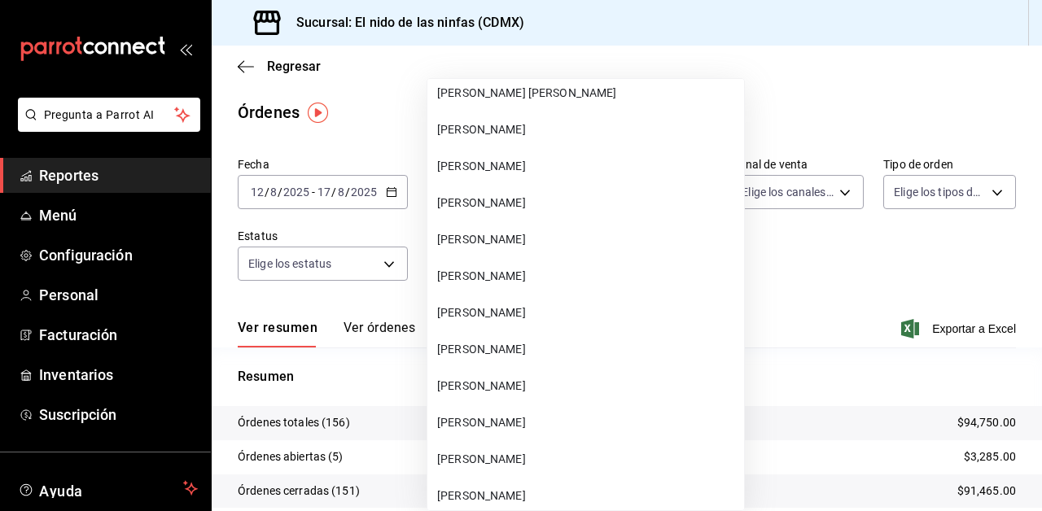
scroll to position [90, 0]
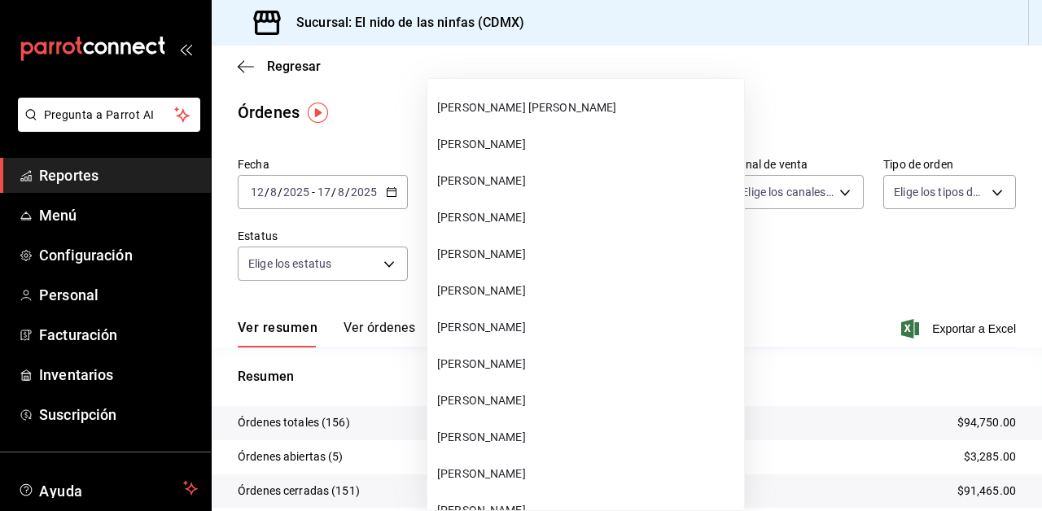
click at [479, 143] on span "[PERSON_NAME]" at bounding box center [587, 144] width 300 height 17
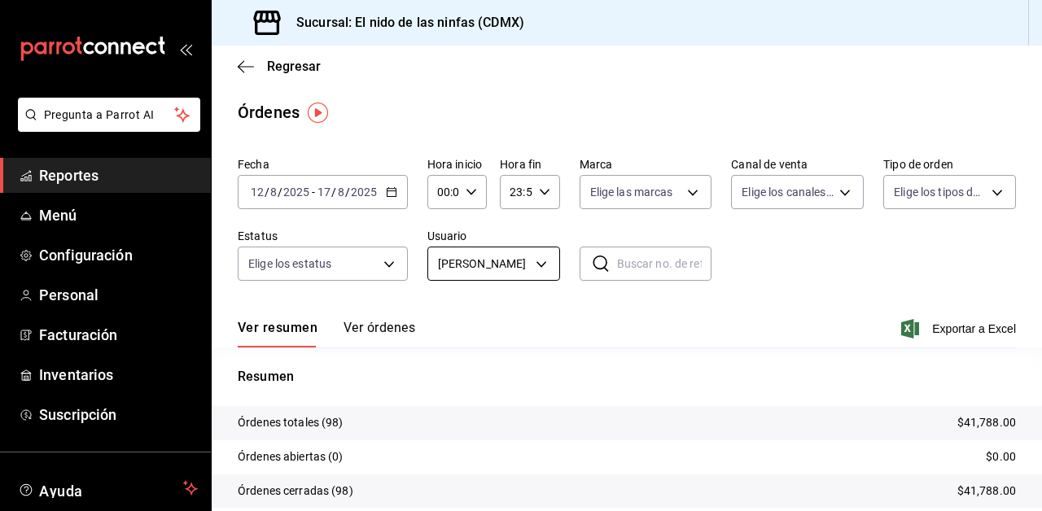
click at [535, 259] on body "Pregunta a Parrot AI Reportes Menú Configuración Personal Facturación Inventari…" at bounding box center [521, 255] width 1042 height 511
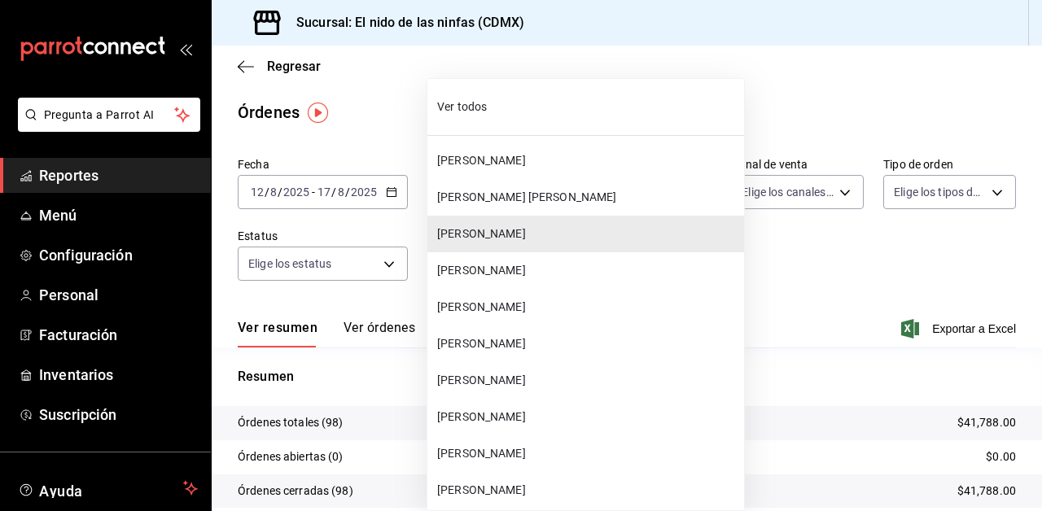
click at [487, 194] on span "[PERSON_NAME] [PERSON_NAME]" at bounding box center [587, 197] width 300 height 17
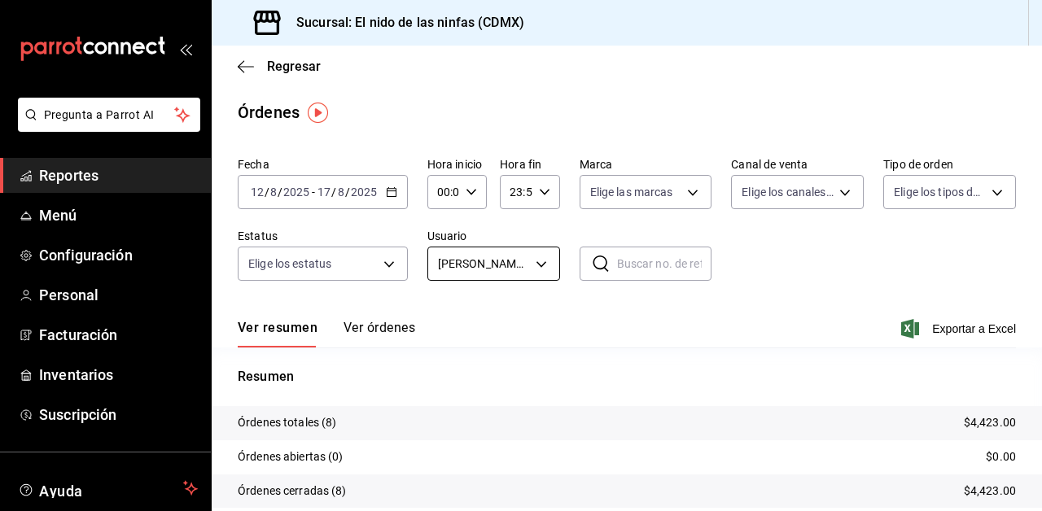
click at [515, 267] on body "Pregunta a Parrot AI Reportes Menú Configuración Personal Facturación Inventari…" at bounding box center [521, 255] width 1042 height 511
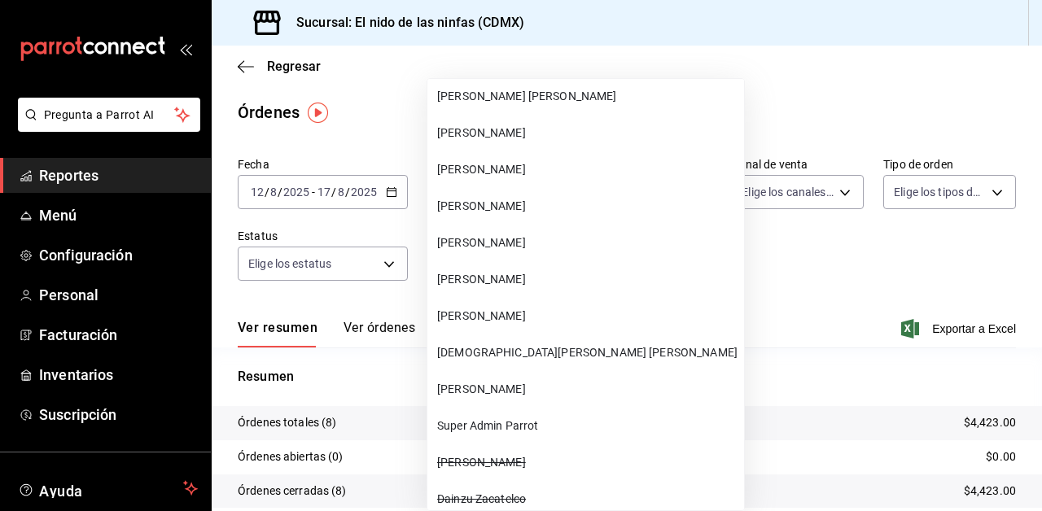
scroll to position [546, 0]
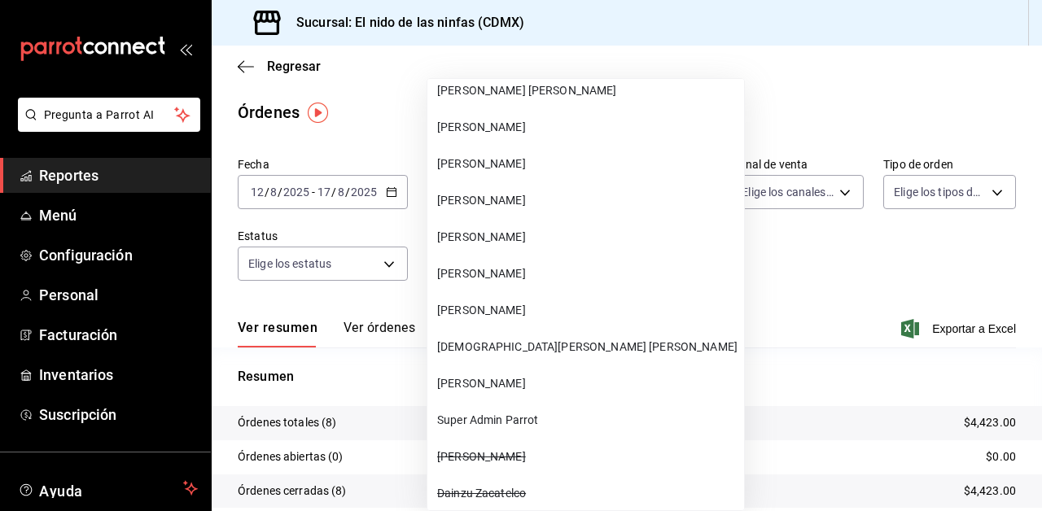
click at [504, 250] on li "[PERSON_NAME]" at bounding box center [585, 237] width 317 height 37
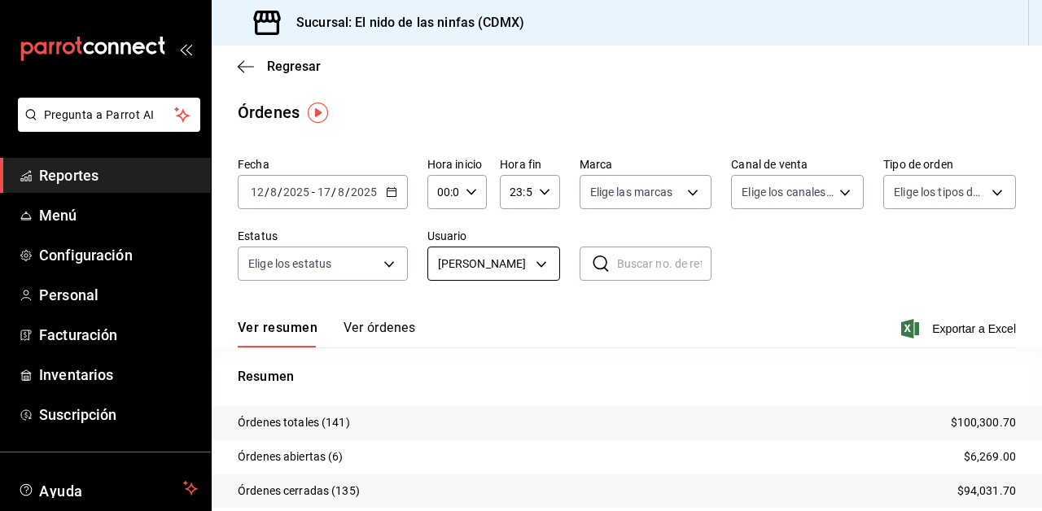
click at [516, 273] on body "Pregunta a Parrot AI Reportes Menú Configuración Personal Facturación Inventari…" at bounding box center [521, 255] width 1042 height 511
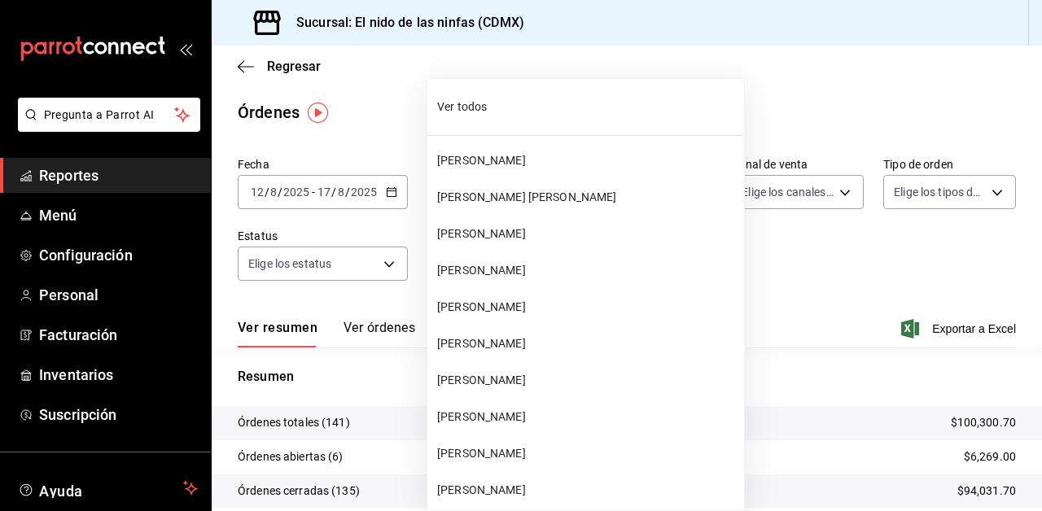
click at [802, 267] on div at bounding box center [521, 255] width 1042 height 511
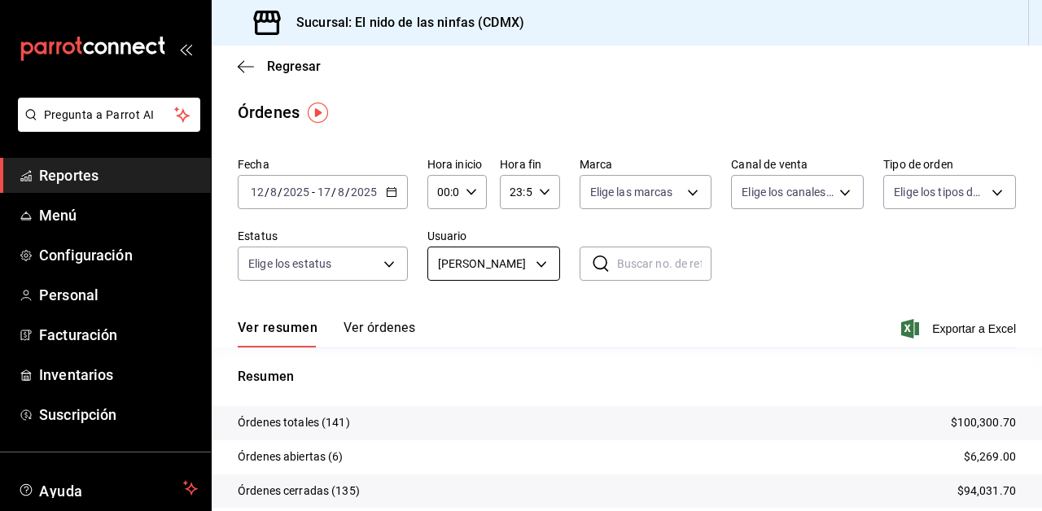
click at [527, 265] on body "Pregunta a Parrot AI Reportes Menú Configuración Personal Facturación Inventari…" at bounding box center [521, 255] width 1042 height 511
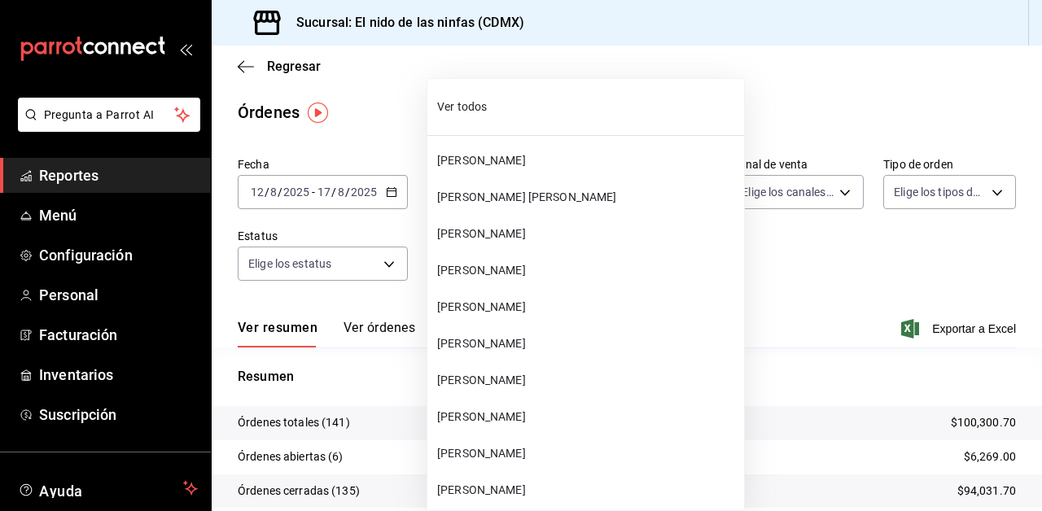
click at [460, 108] on span "Ver todos" at bounding box center [587, 106] width 300 height 17
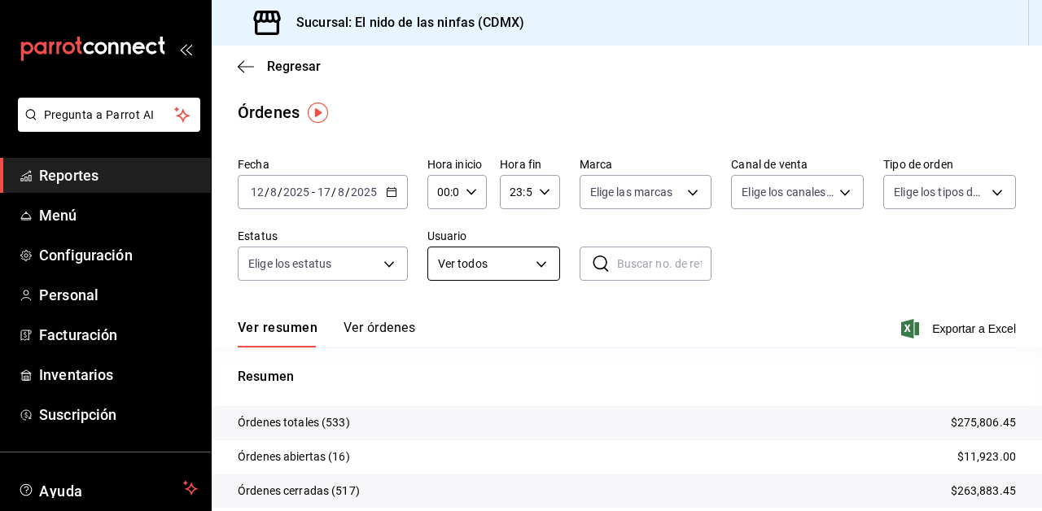
click at [531, 268] on body "Pregunta a Parrot AI Reportes Menú Configuración Personal Facturación Inventari…" at bounding box center [521, 255] width 1042 height 511
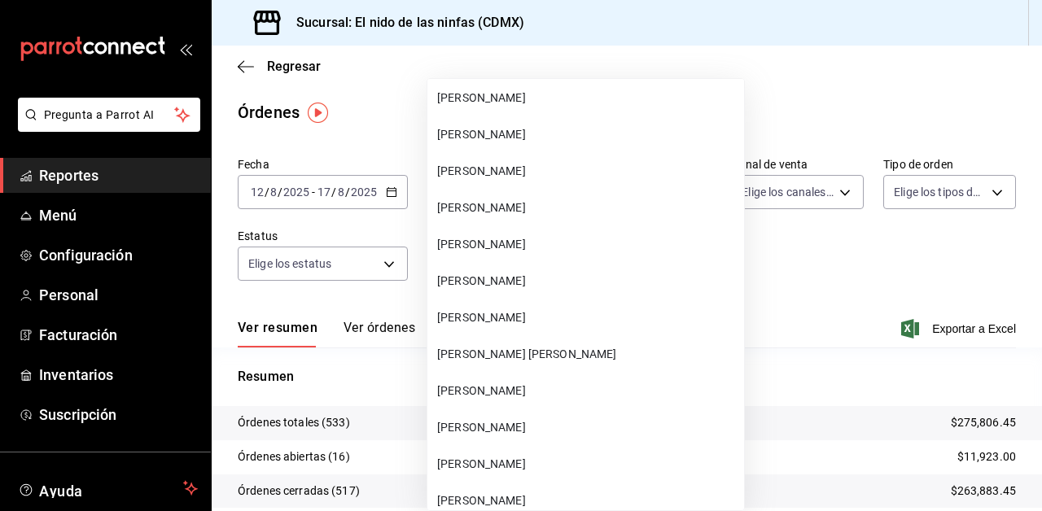
scroll to position [310, 0]
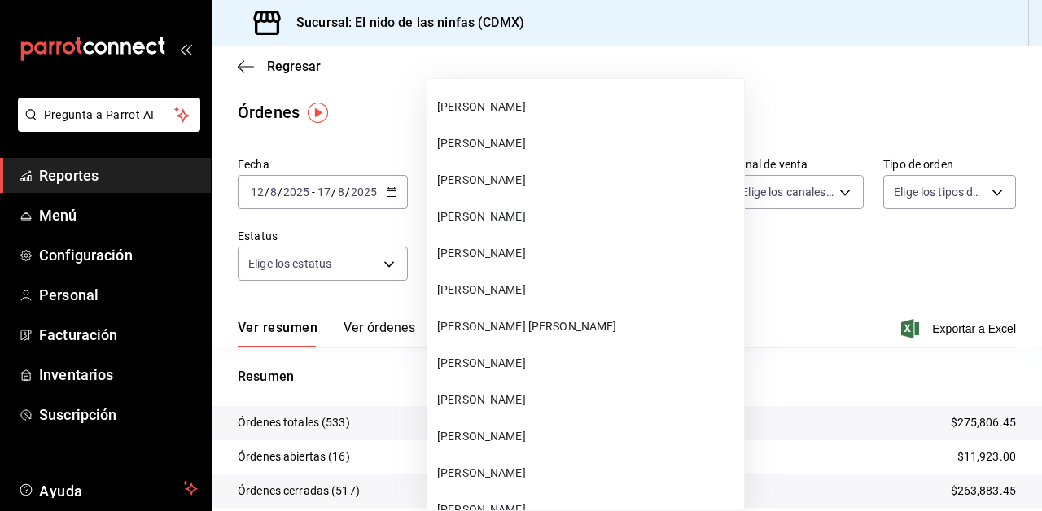
click at [476, 471] on span "[PERSON_NAME]" at bounding box center [587, 473] width 300 height 17
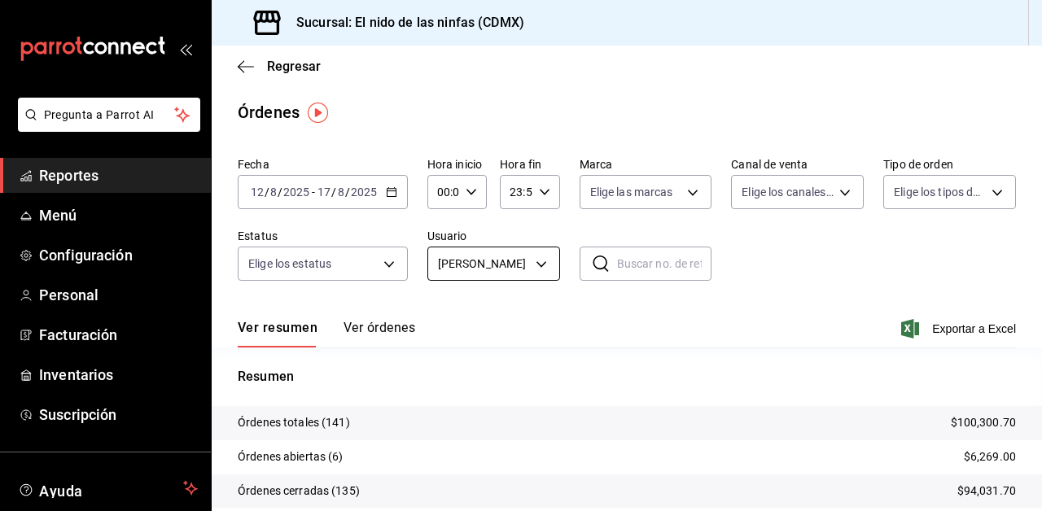
click at [526, 275] on body "Pregunta a Parrot AI Reportes Menú Configuración Personal Facturación Inventari…" at bounding box center [521, 255] width 1042 height 511
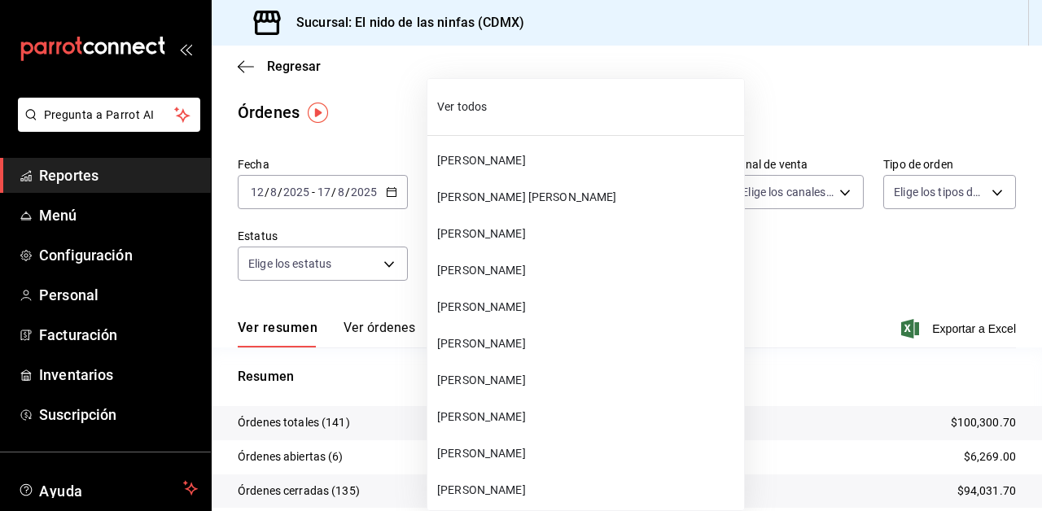
click at [767, 377] on div at bounding box center [521, 255] width 1042 height 511
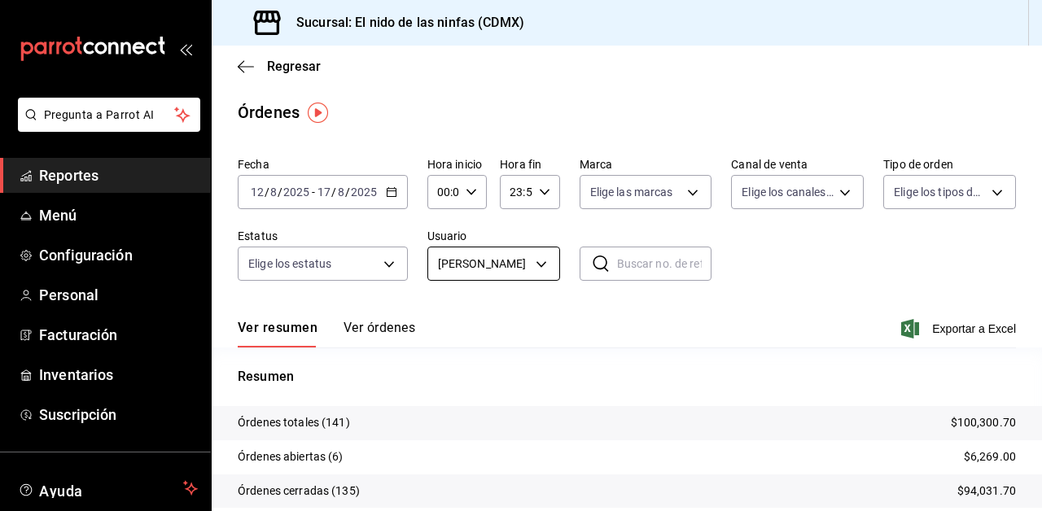
click at [522, 254] on body "Pregunta a Parrot AI Reportes Menú Configuración Personal Facturación Inventari…" at bounding box center [521, 255] width 1042 height 511
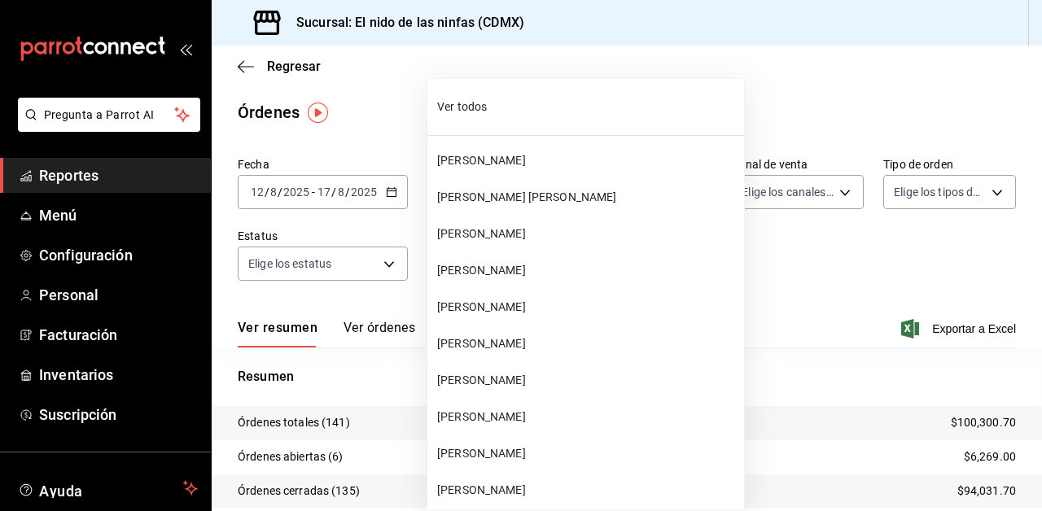
scroll to position [488, 0]
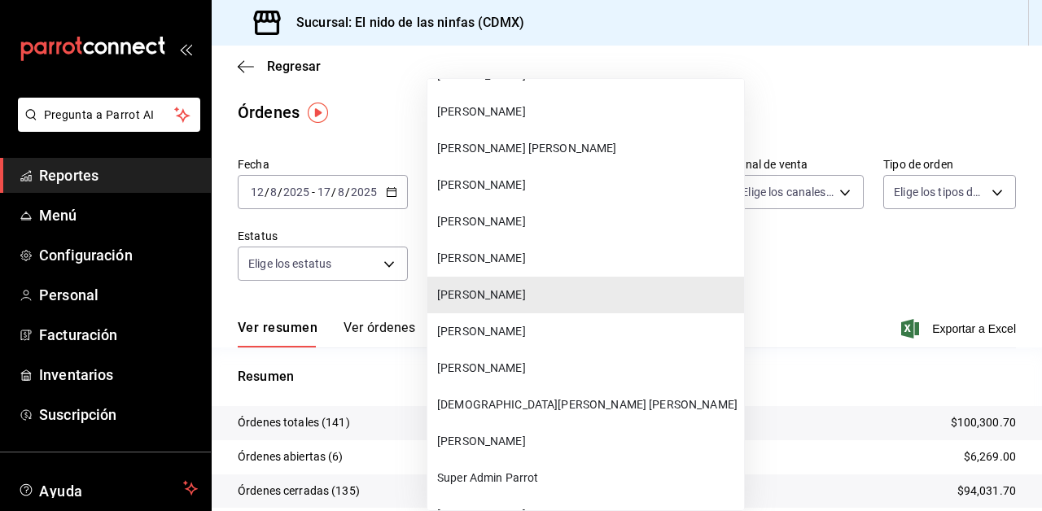
click at [500, 374] on span "[PERSON_NAME]" at bounding box center [587, 368] width 300 height 17
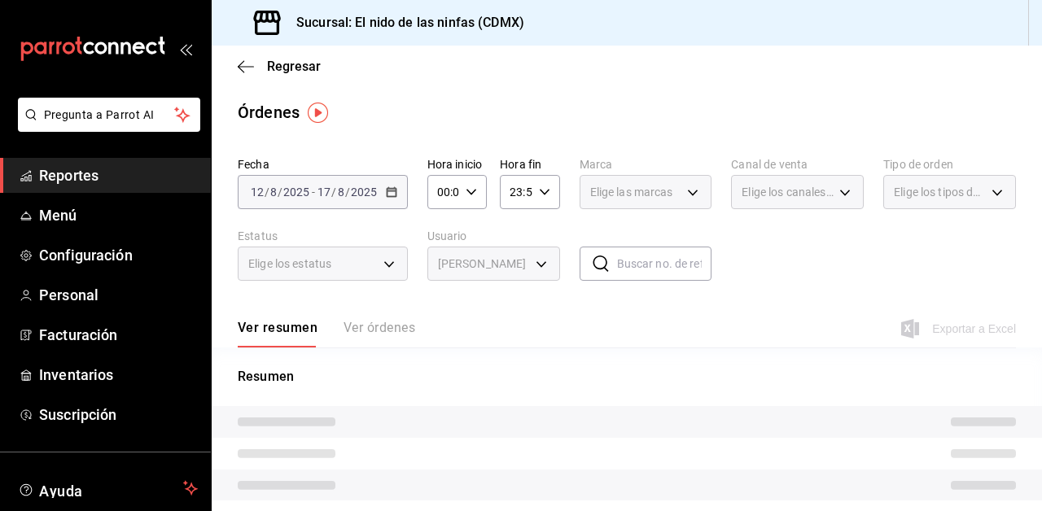
type input "21a1d7f6-d38f-4d7c-ada4-72772289f712"
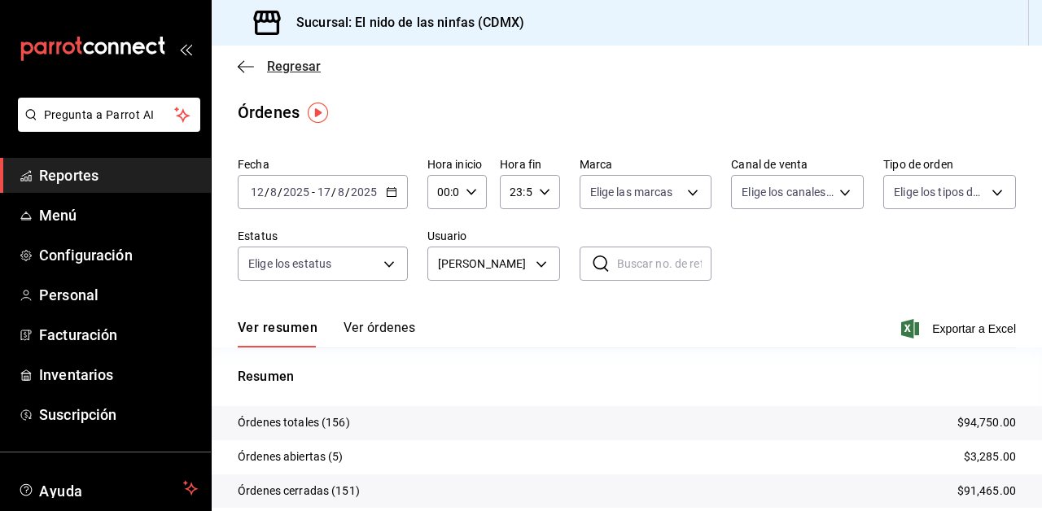
click at [264, 65] on span "Regresar" at bounding box center [279, 66] width 83 height 15
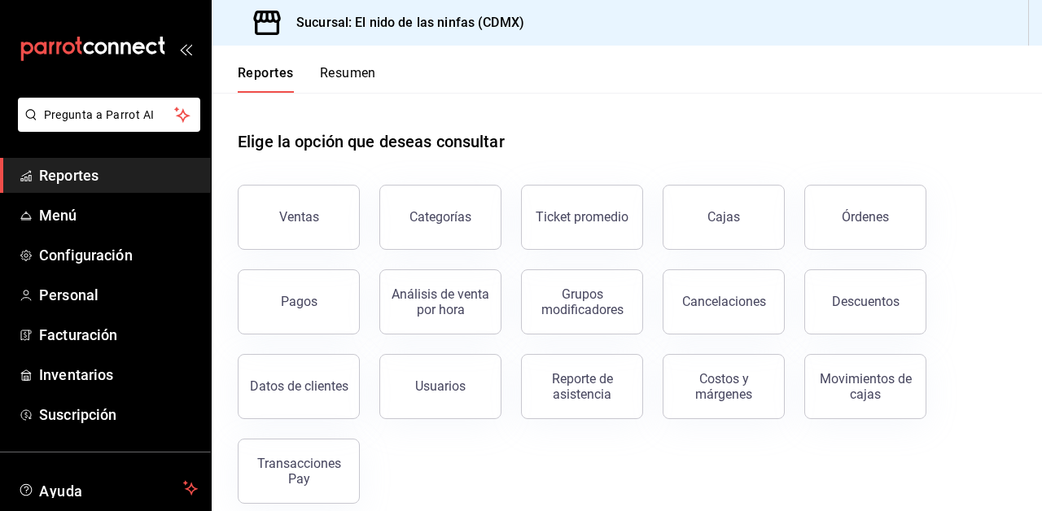
click at [169, 50] on div "mailbox folders" at bounding box center [105, 49] width 211 height 98
click at [195, 51] on div "mailbox folders" at bounding box center [105, 49] width 211 height 98
click at [184, 51] on icon "open_drawer_menu" at bounding box center [185, 48] width 13 height 13
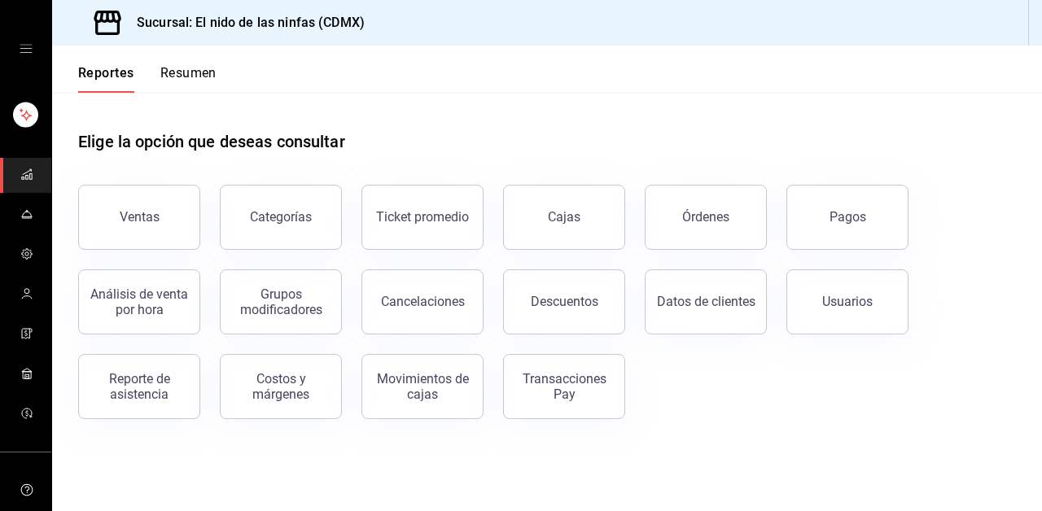
click at [378, 80] on header "Reportes Resumen" at bounding box center [547, 69] width 990 height 47
click at [112, 19] on icon at bounding box center [107, 23] width 27 height 24
click at [715, 209] on button "Órdenes" at bounding box center [706, 217] width 122 height 65
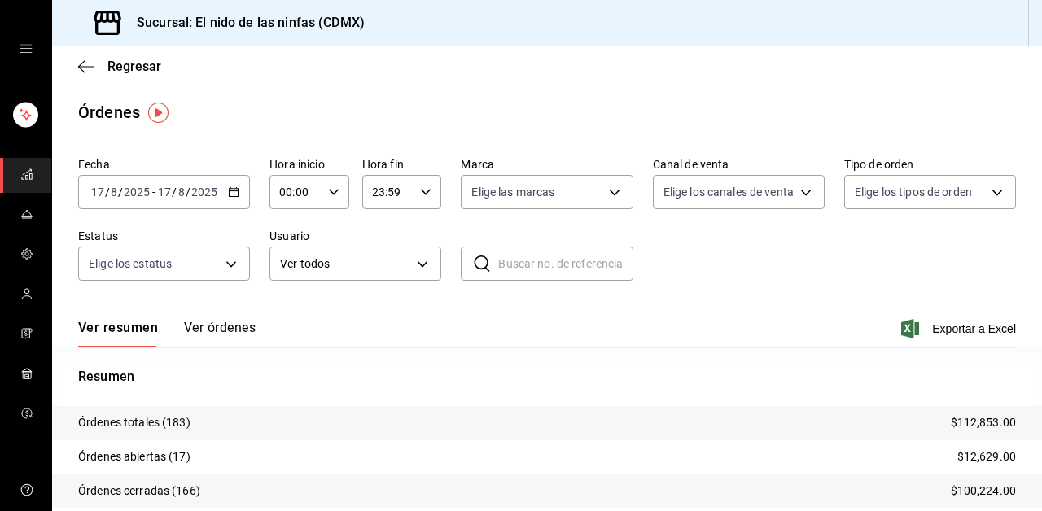
click at [239, 190] on div "[DATE] [DATE] - [DATE] [DATE]" at bounding box center [164, 192] width 172 height 34
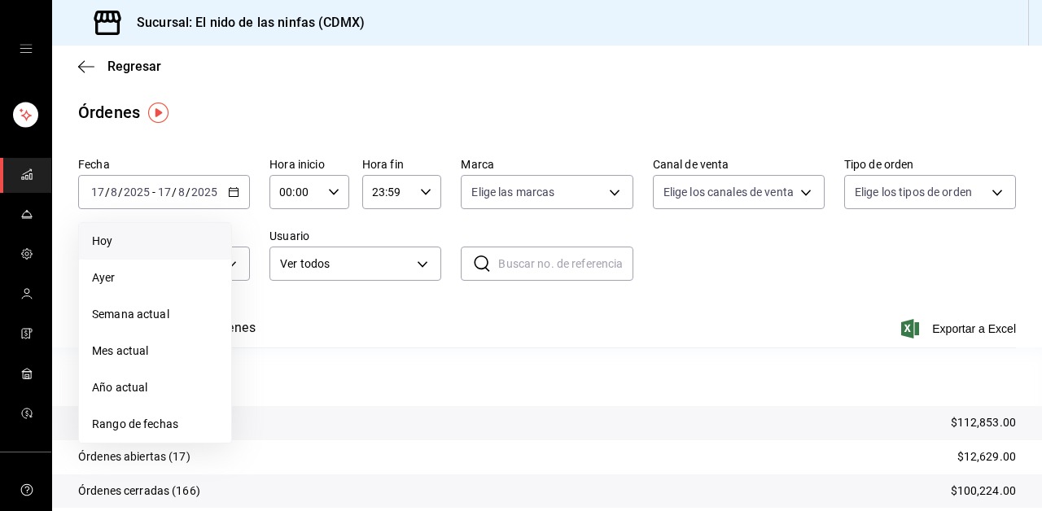
click at [160, 251] on li "Hoy" at bounding box center [155, 241] width 152 height 37
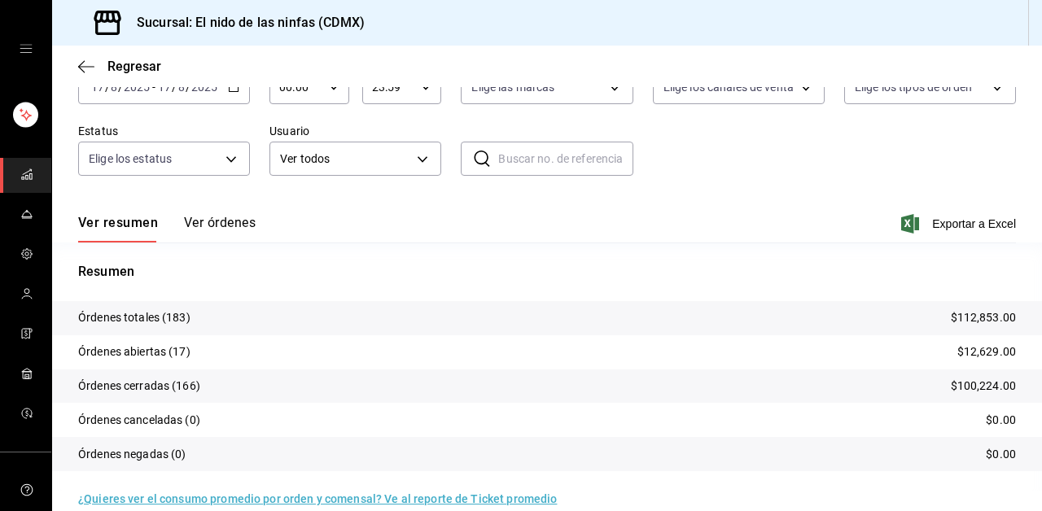
scroll to position [100, 0]
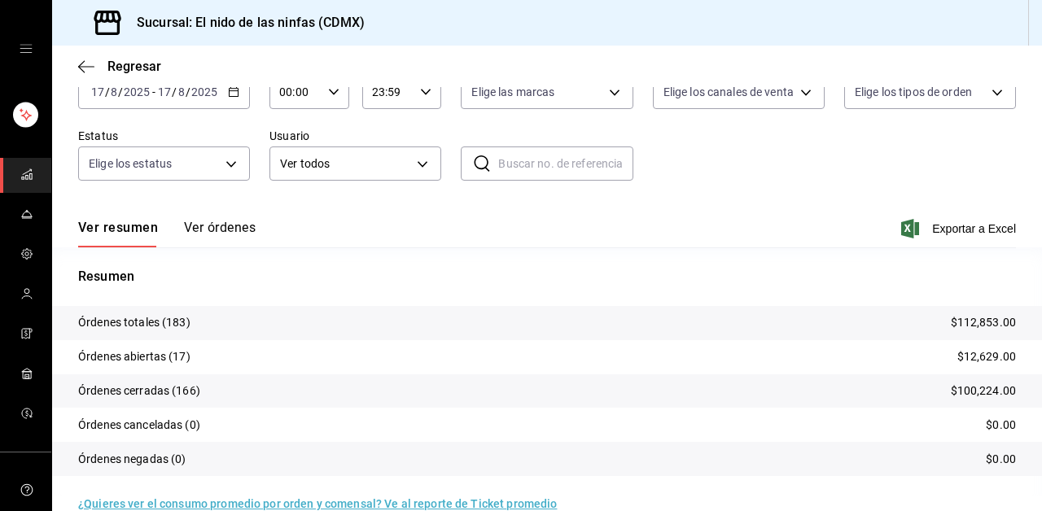
click at [487, 324] on tr "Órdenes totales (183) $112,853.00" at bounding box center [547, 323] width 990 height 34
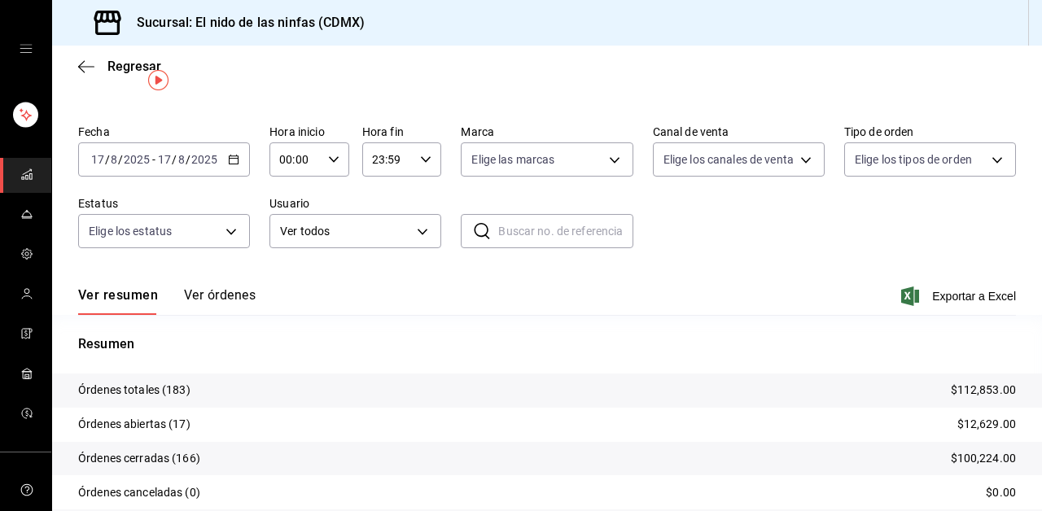
scroll to position [0, 0]
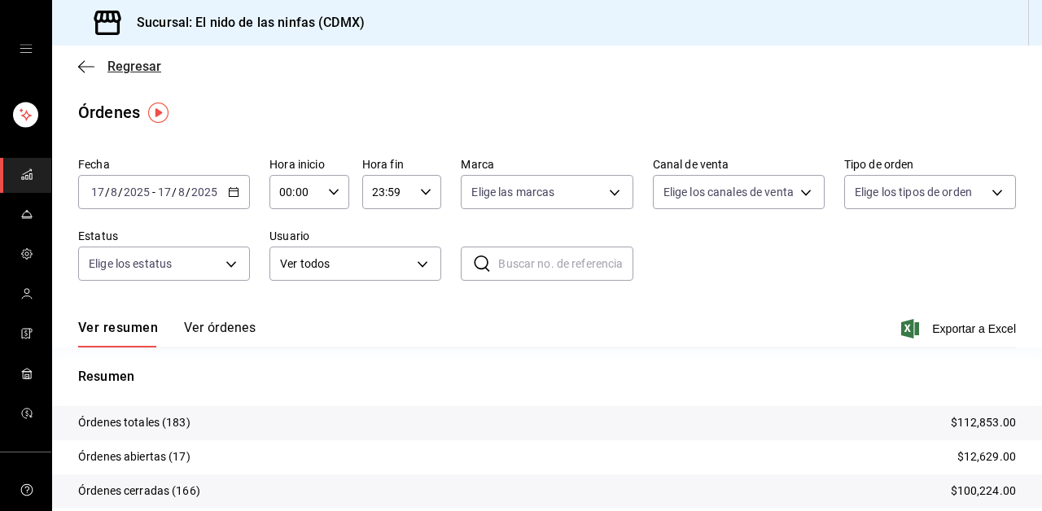
click at [84, 66] on icon "button" at bounding box center [86, 66] width 16 height 1
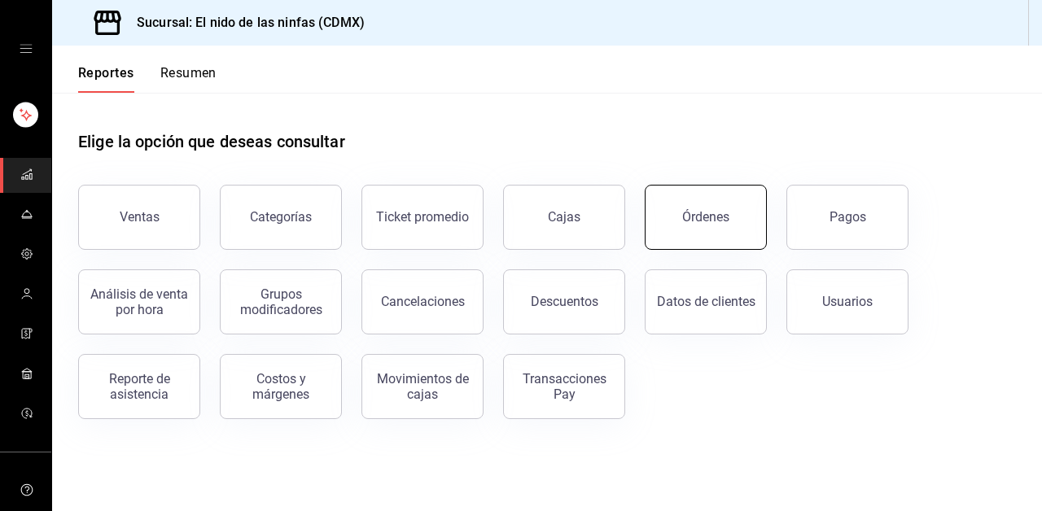
click at [726, 223] on div "Órdenes" at bounding box center [705, 216] width 47 height 15
